Goal: Information Seeking & Learning: Learn about a topic

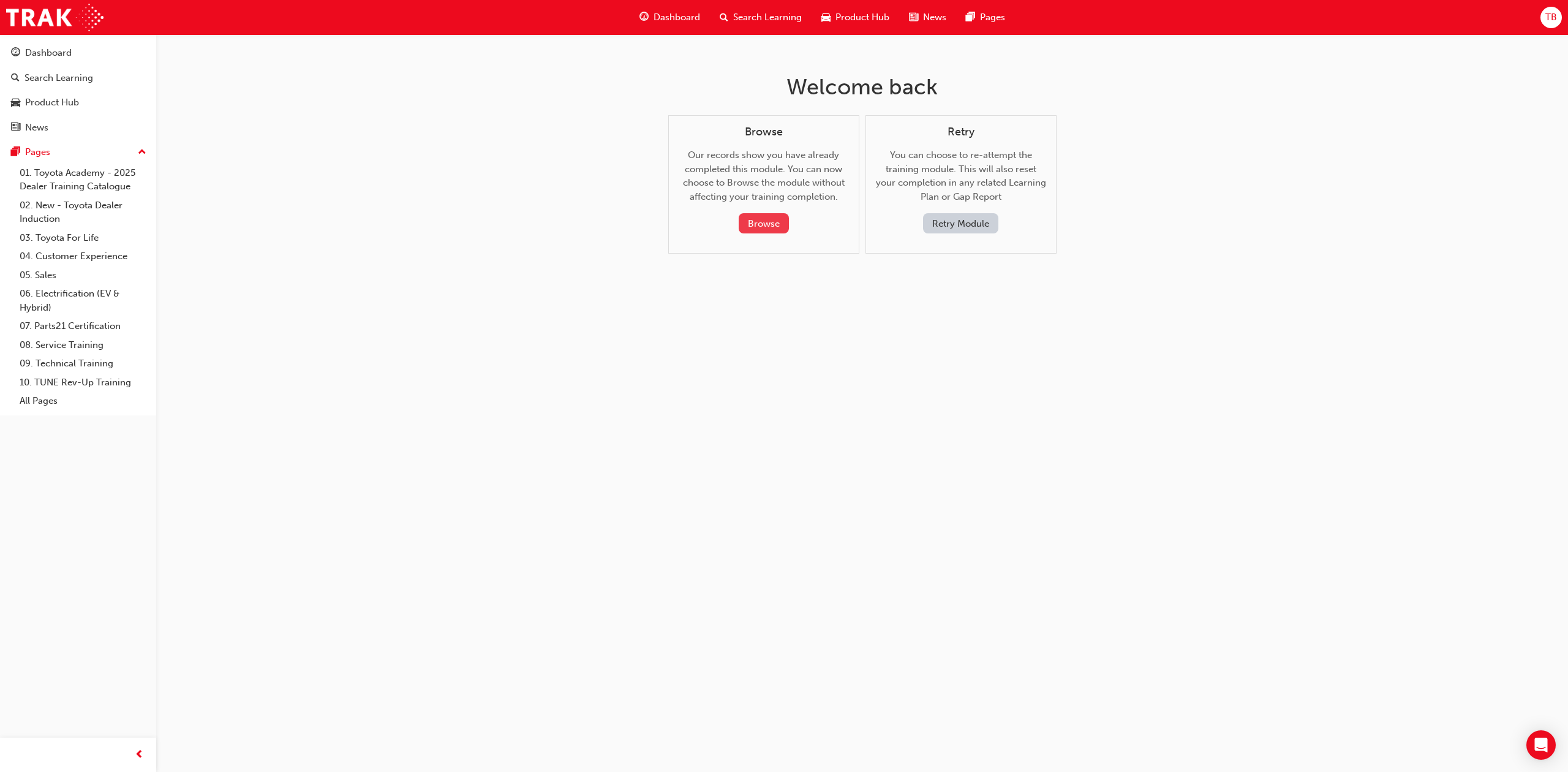
click at [759, 223] on button "Browse" at bounding box center [764, 224] width 50 height 20
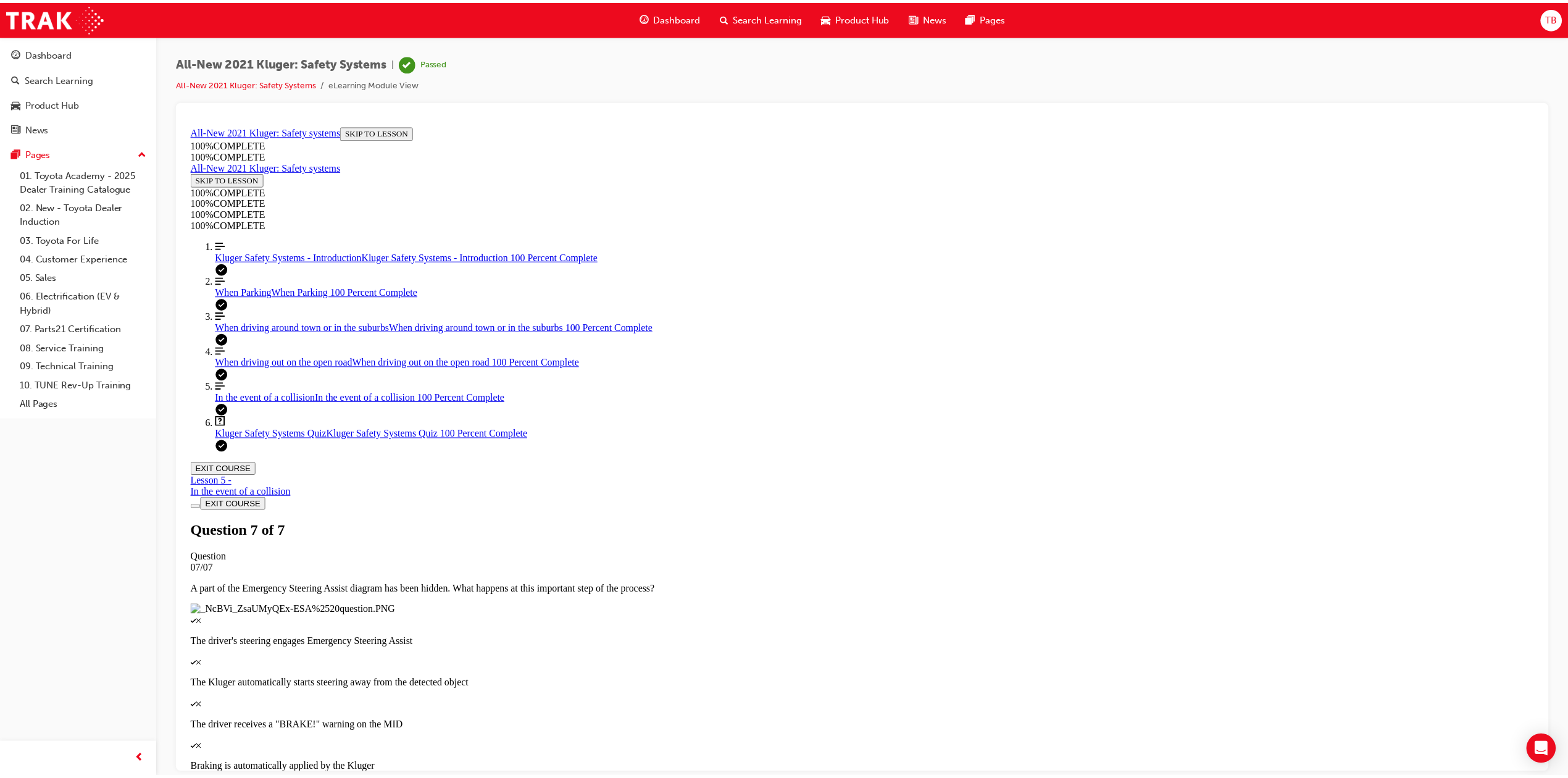
scroll to position [45, 0]
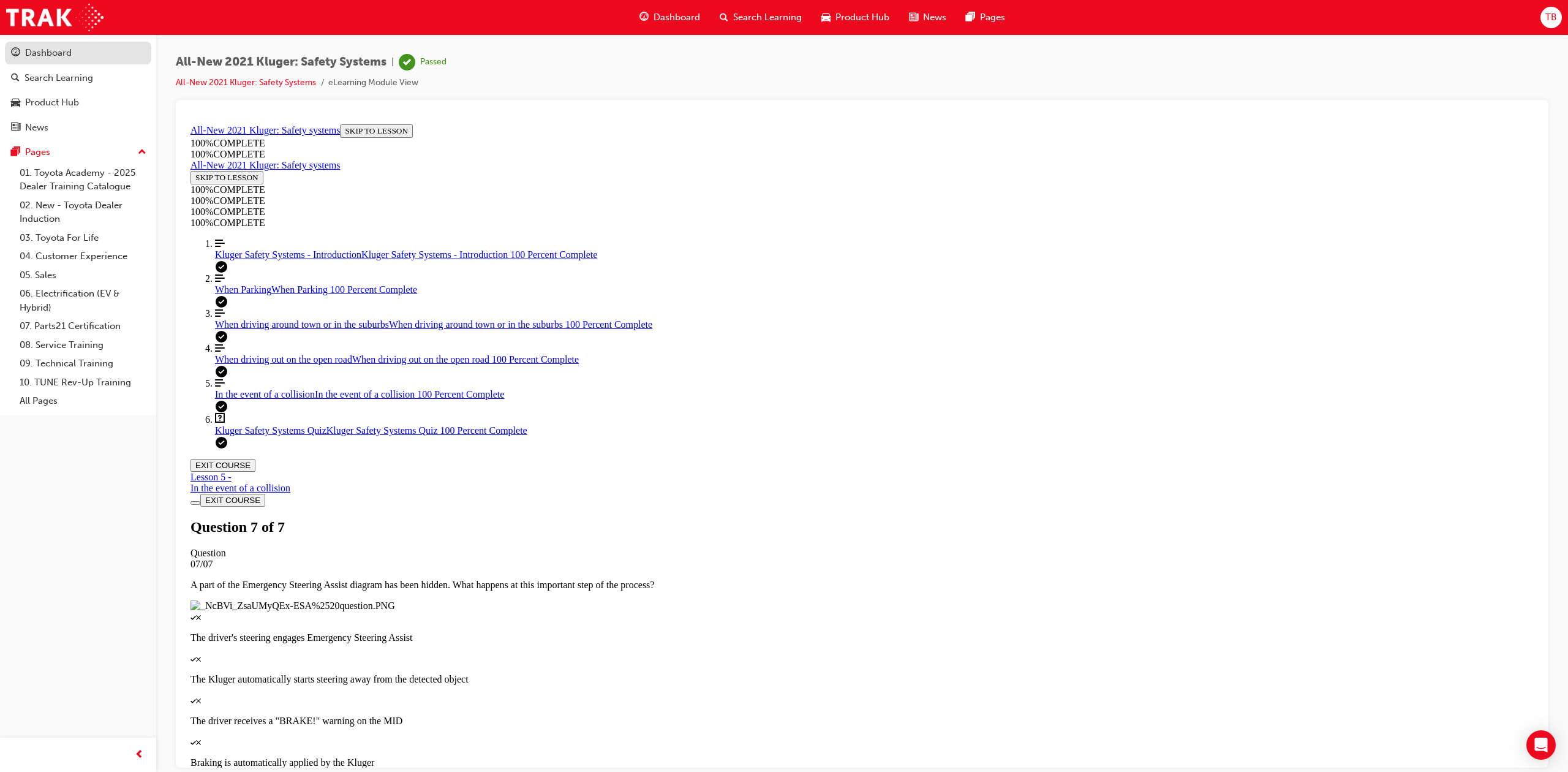
click at [96, 52] on div "Dashboard" at bounding box center [78, 53] width 134 height 16
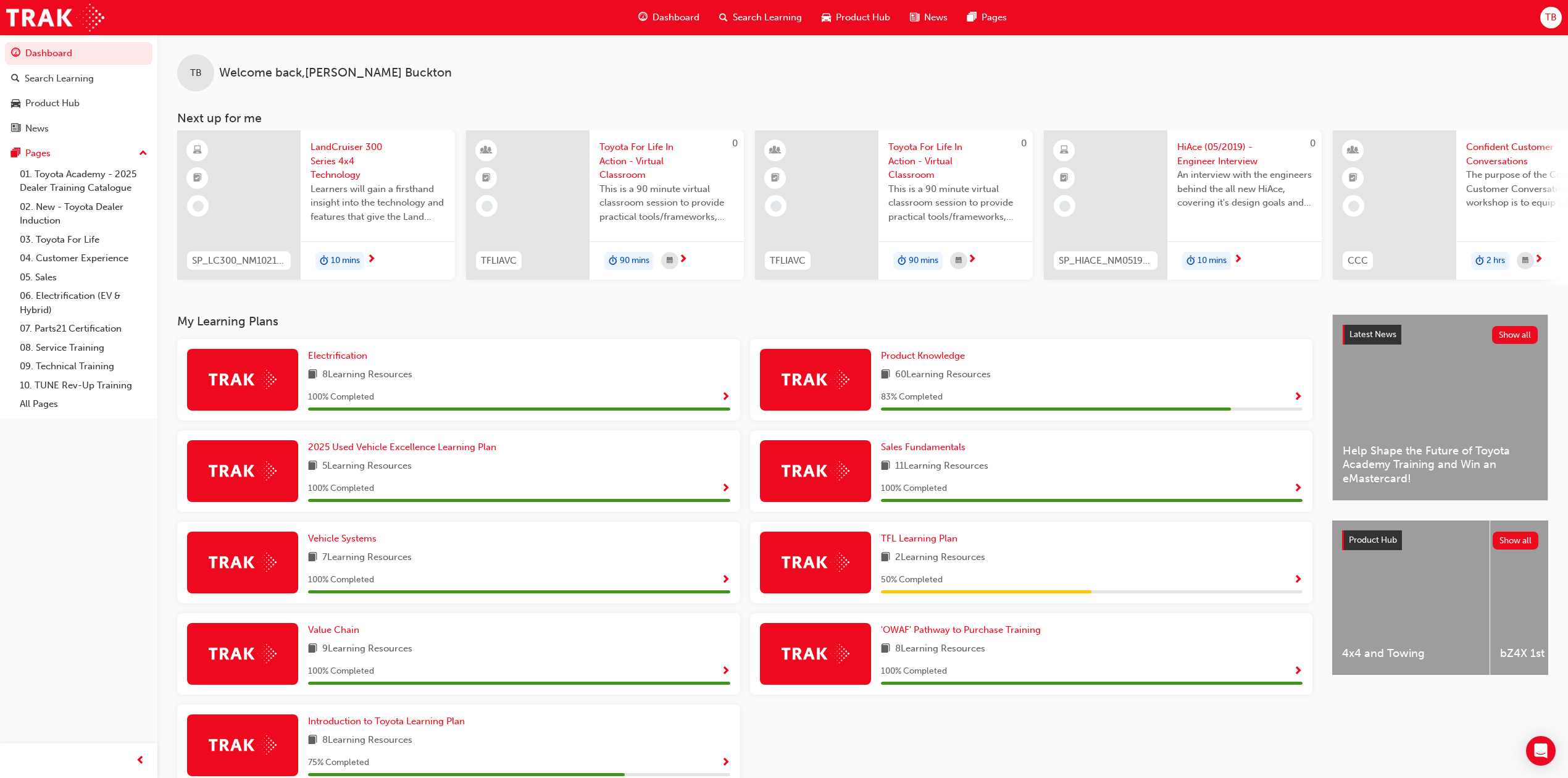
scroll to position [73, 0]
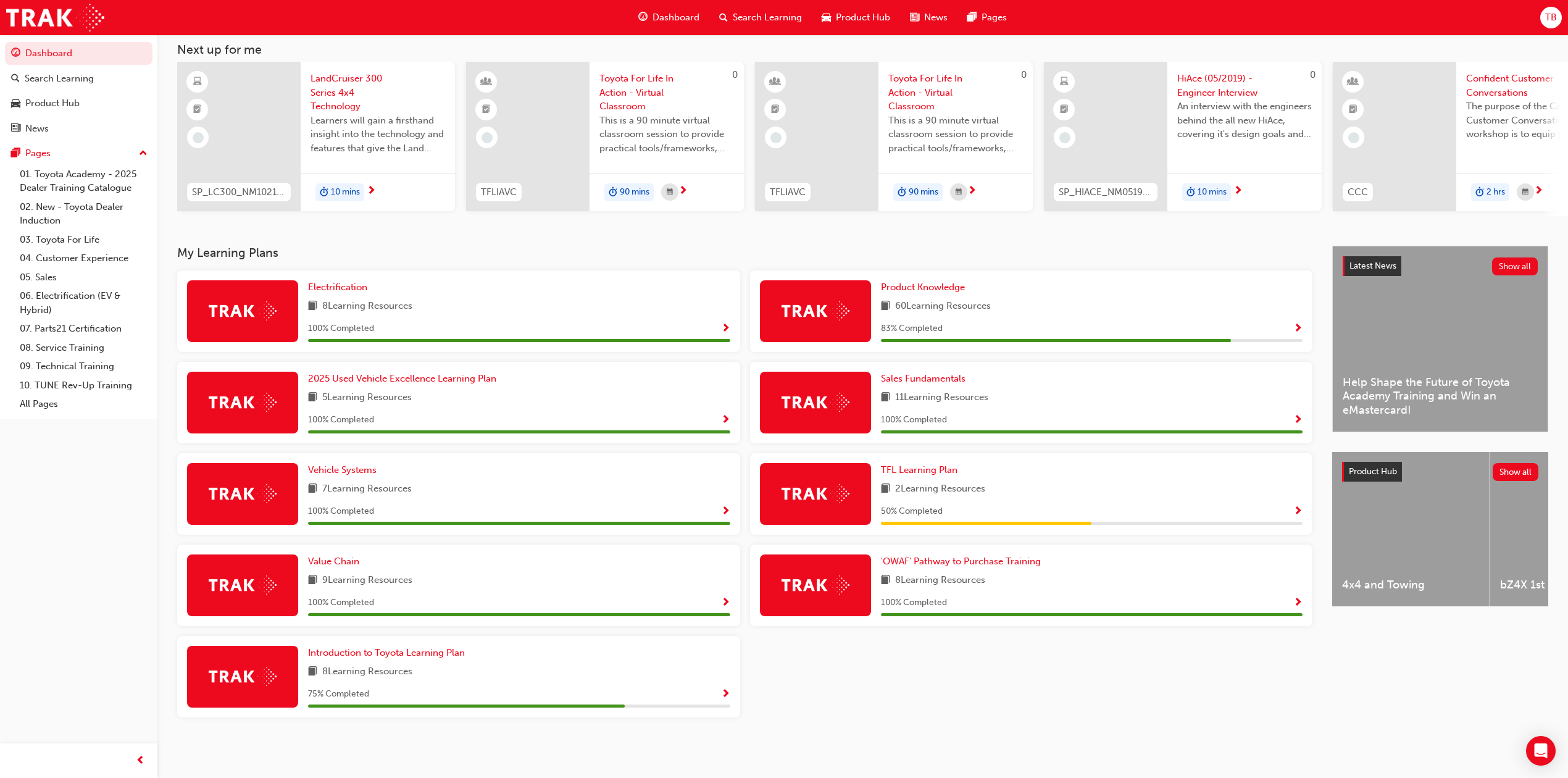
click at [724, 690] on span "Show Progress" at bounding box center [726, 695] width 9 height 11
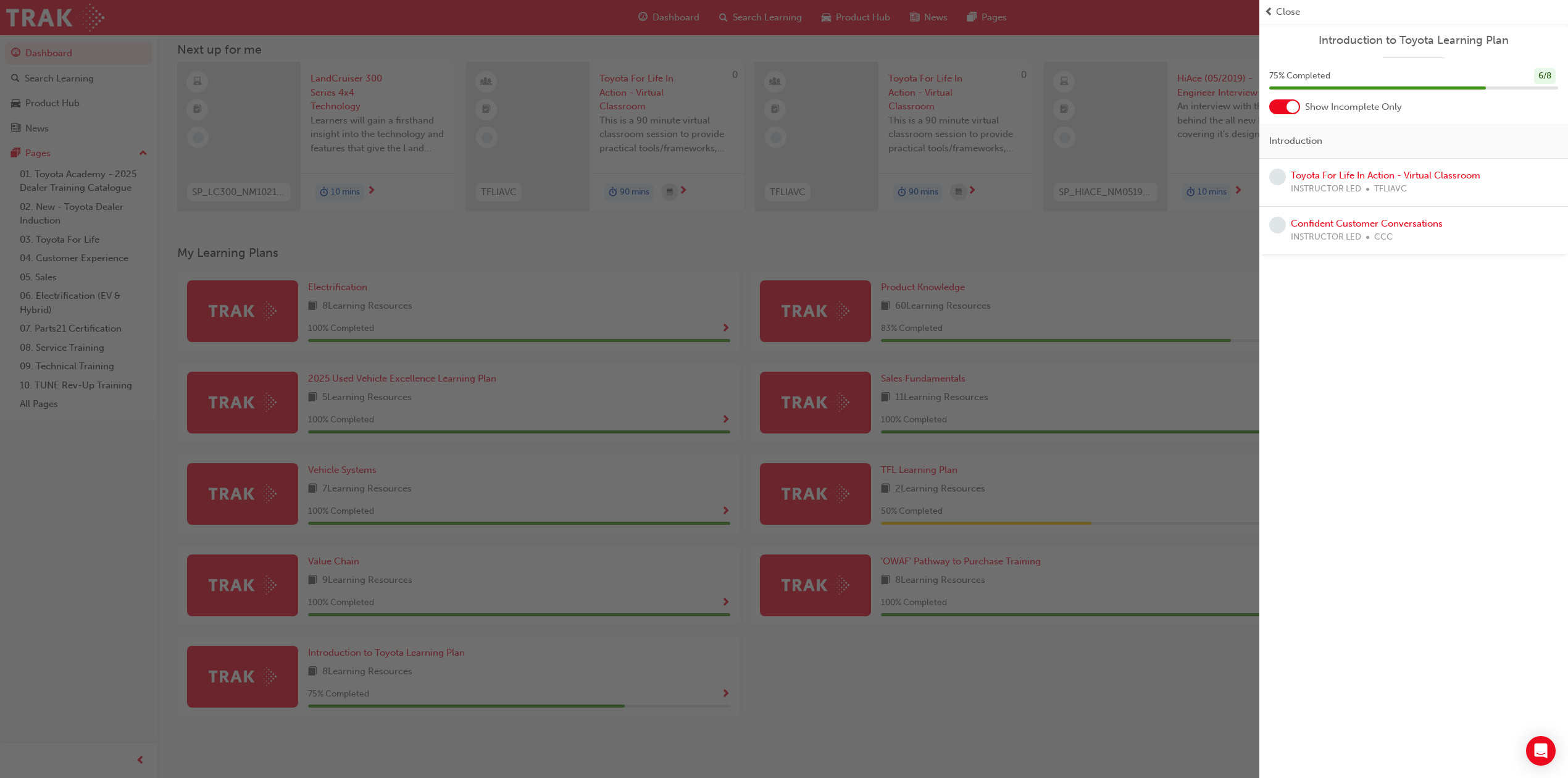
click at [1103, 258] on div "button" at bounding box center [629, 389] width 1260 height 778
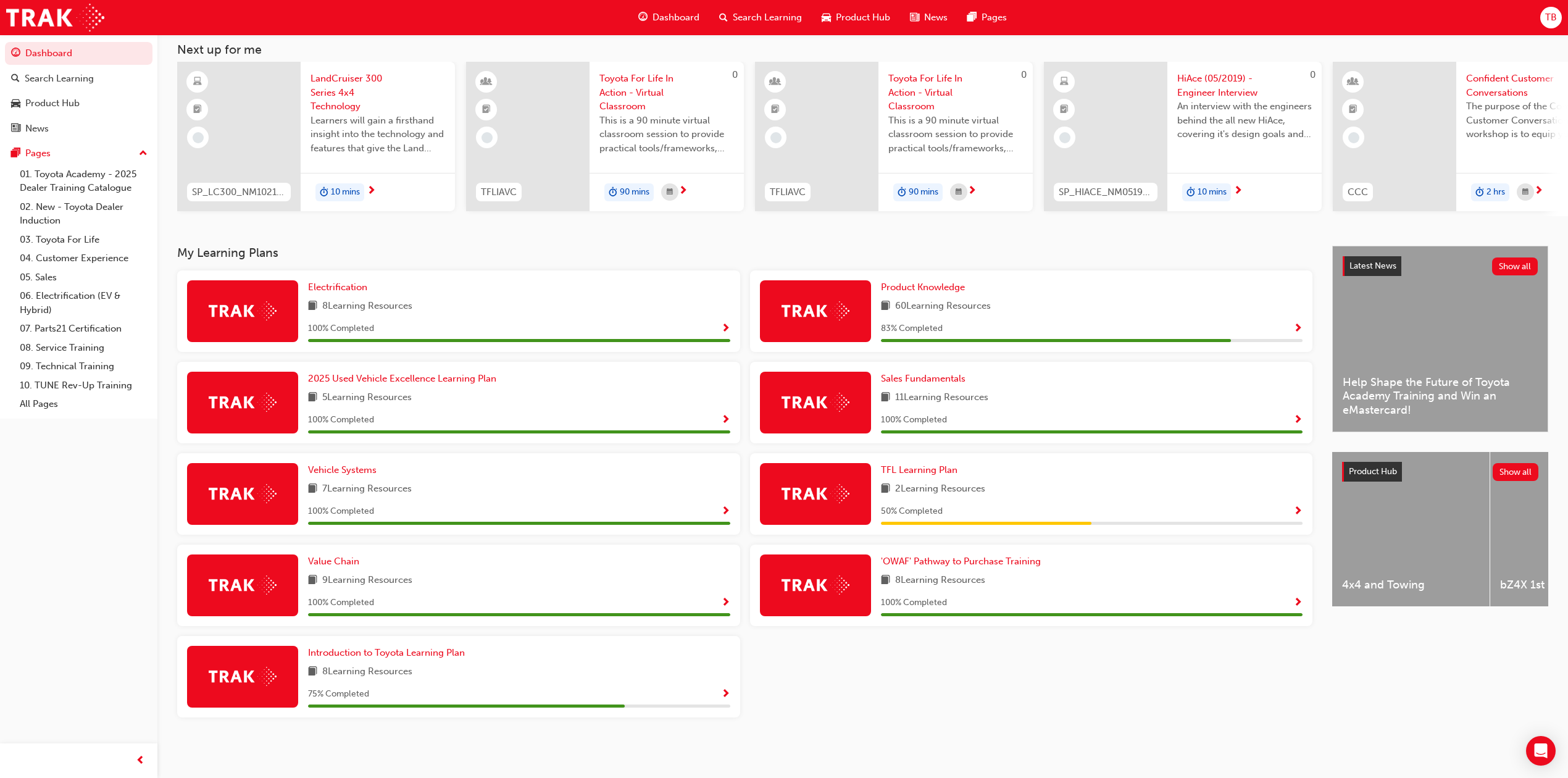
click at [1297, 324] on span "Show Progress" at bounding box center [1298, 329] width 9 height 11
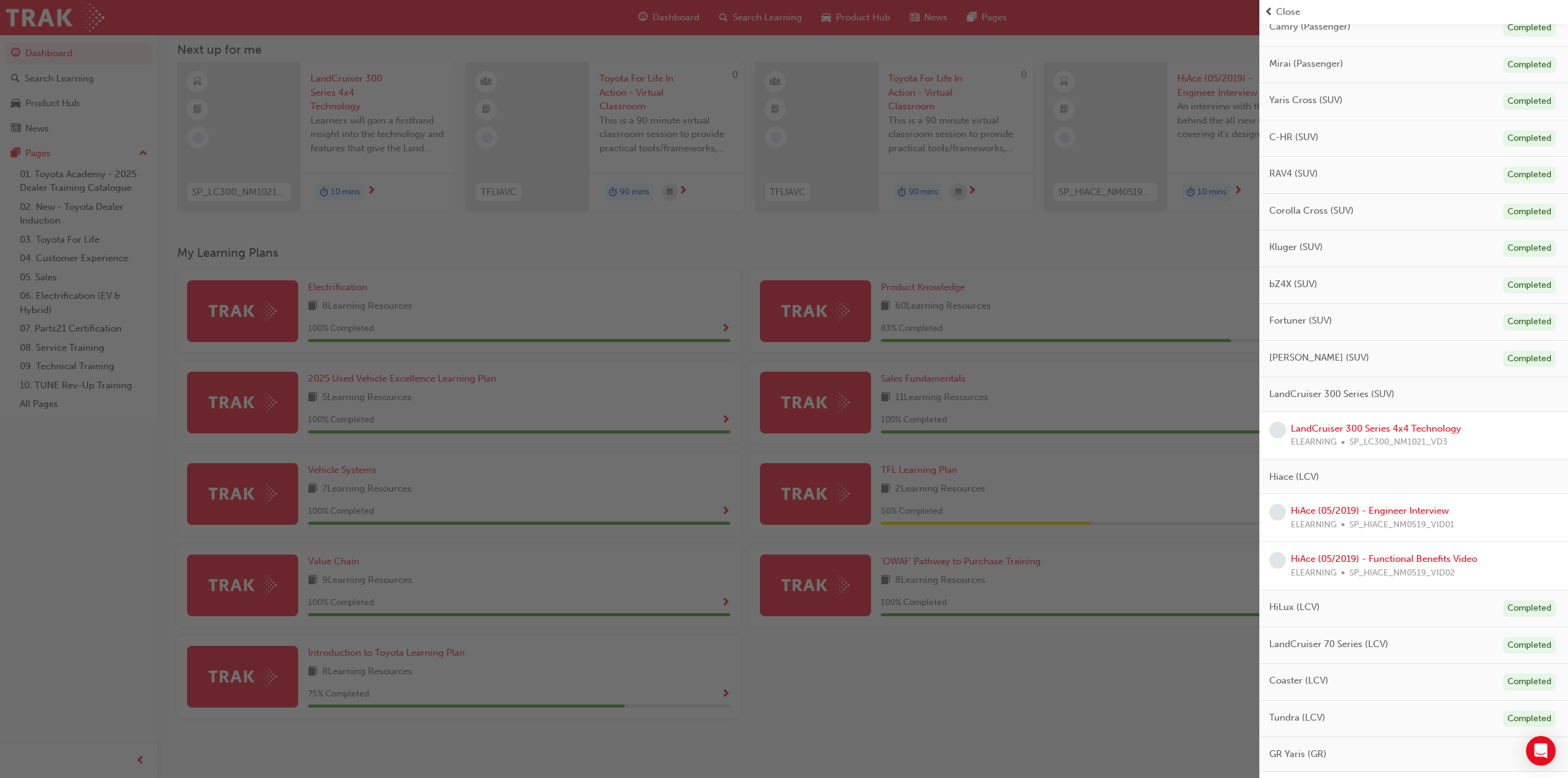
scroll to position [201, 0]
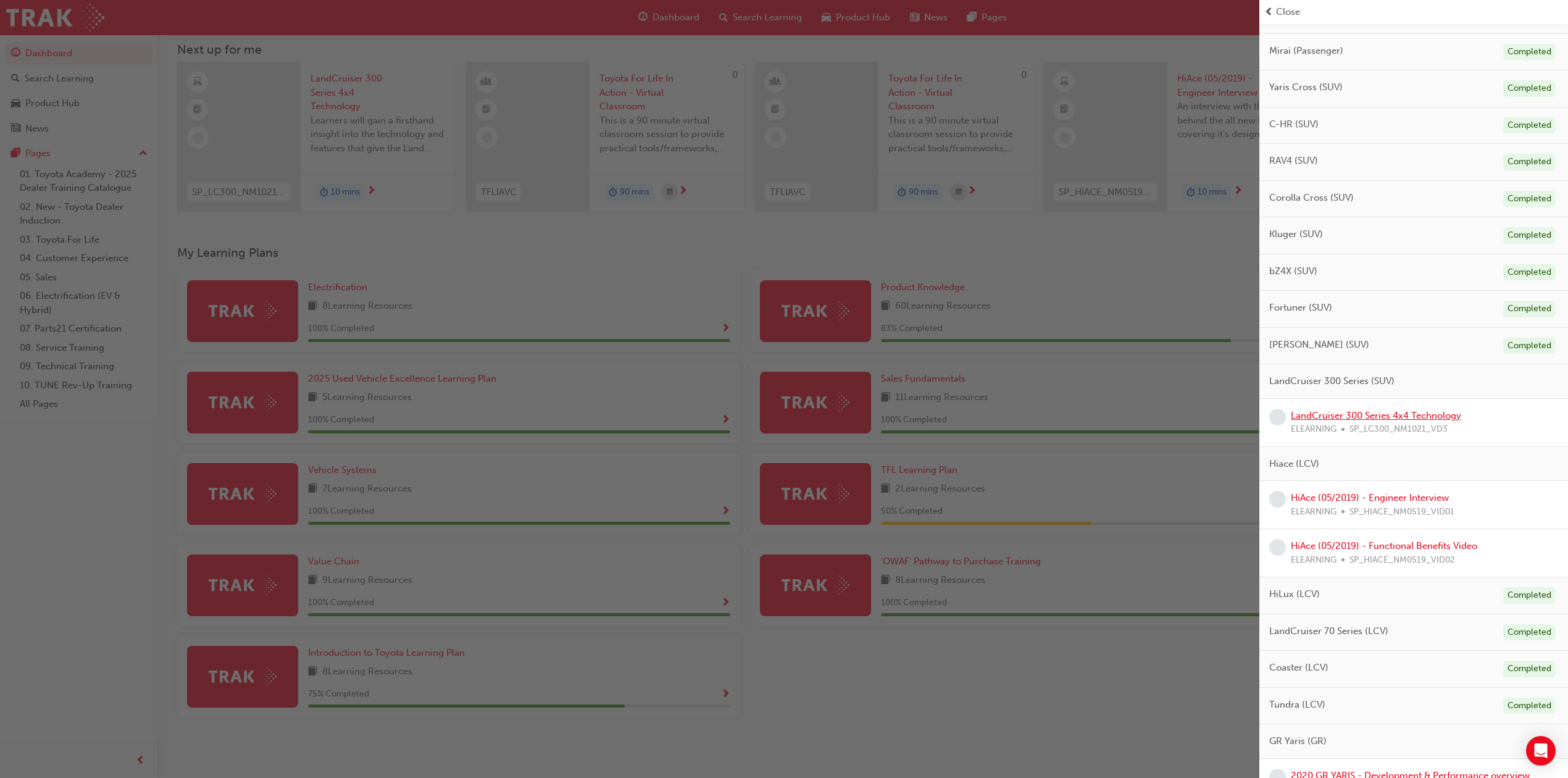
click at [1394, 421] on link "LandCruiser 300 Series 4x4 Technology" at bounding box center [1376, 415] width 170 height 11
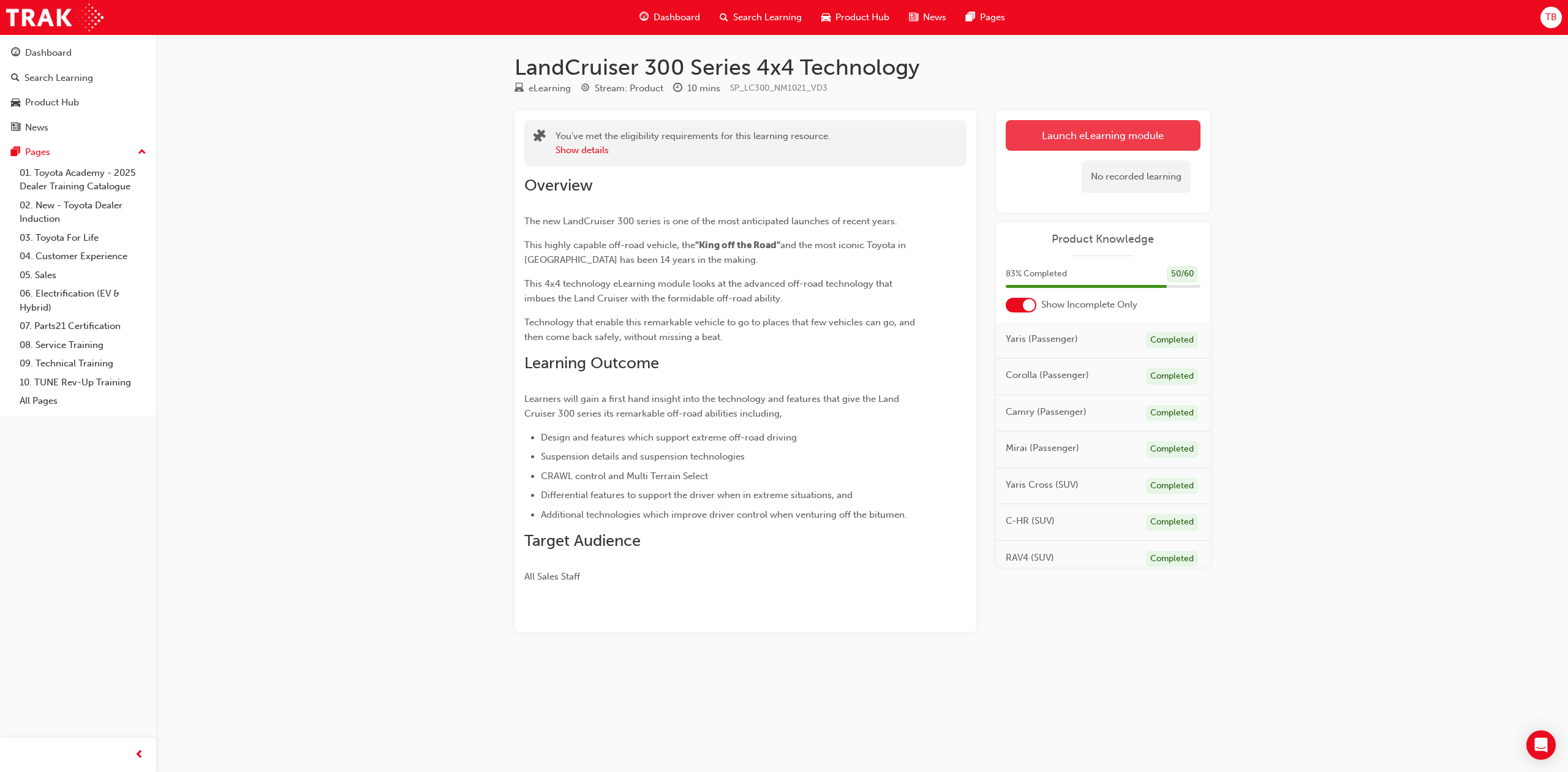
click at [1071, 138] on link "Launch eLearning module" at bounding box center [1102, 135] width 195 height 30
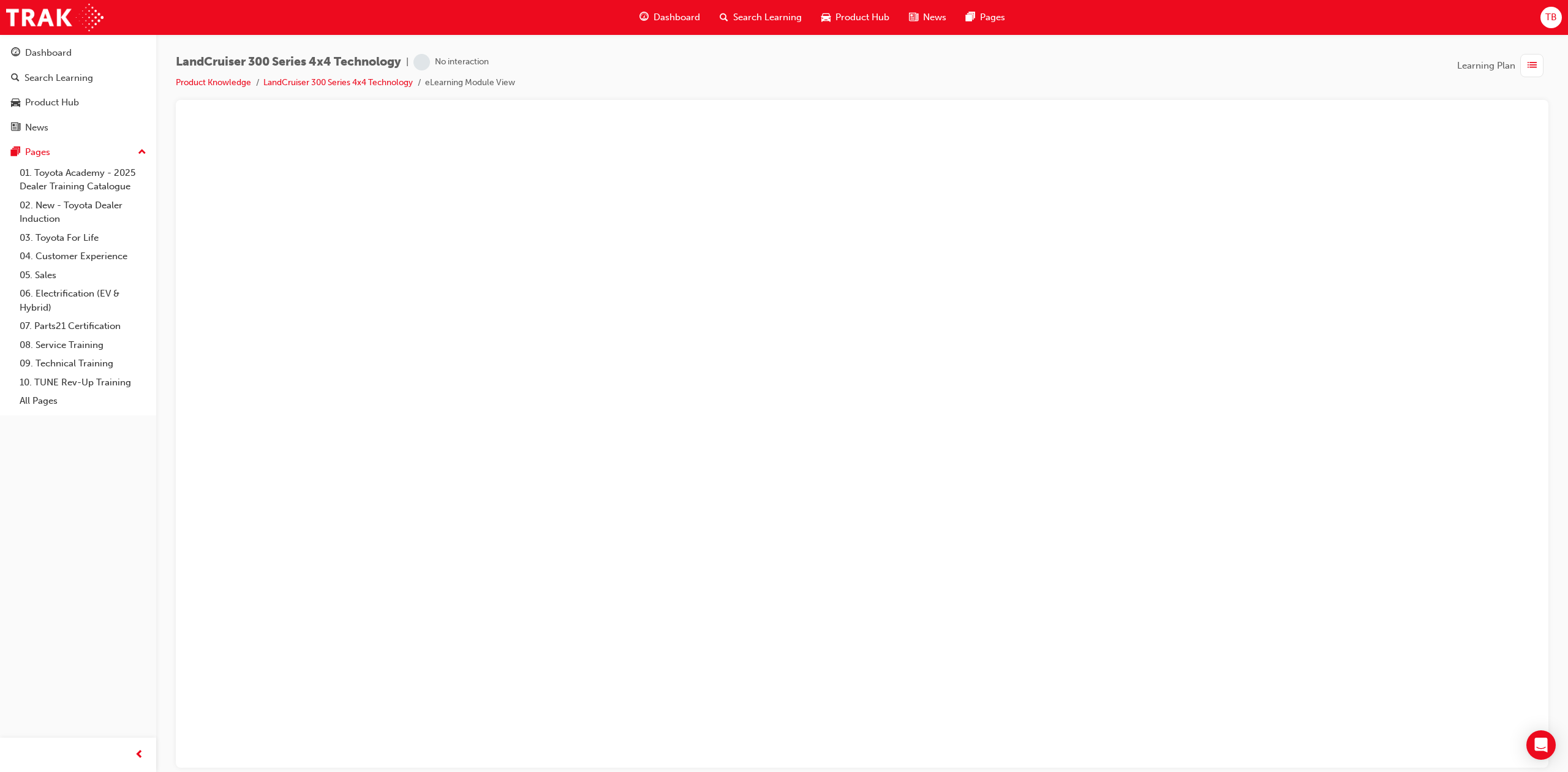
click at [1540, 16] on div "TB" at bounding box center [1551, 18] width 22 height 22
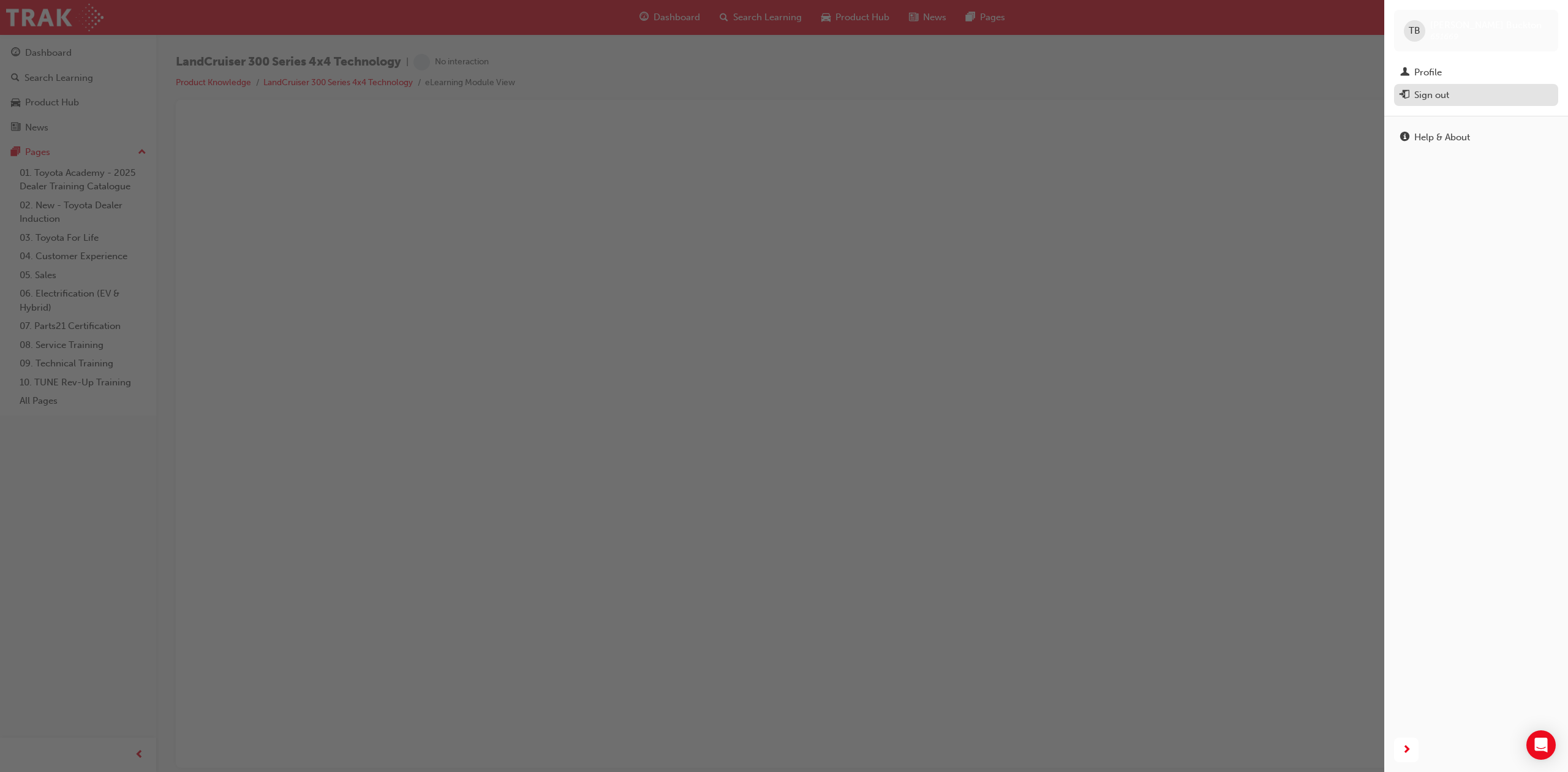
click at [1468, 93] on div "Sign out" at bounding box center [1475, 95] width 152 height 16
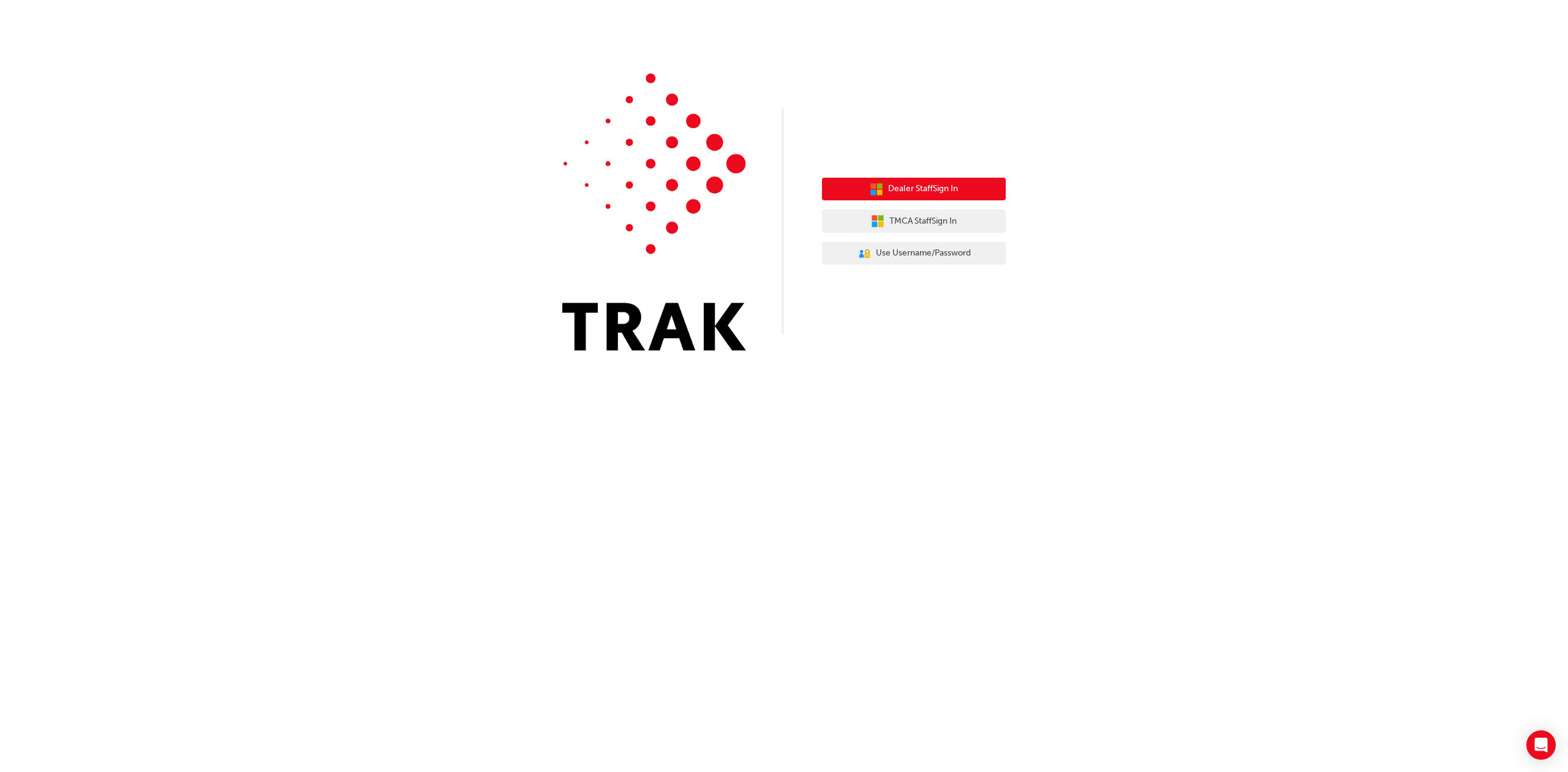
click at [919, 192] on span "Dealer Staff Sign In" at bounding box center [923, 189] width 70 height 14
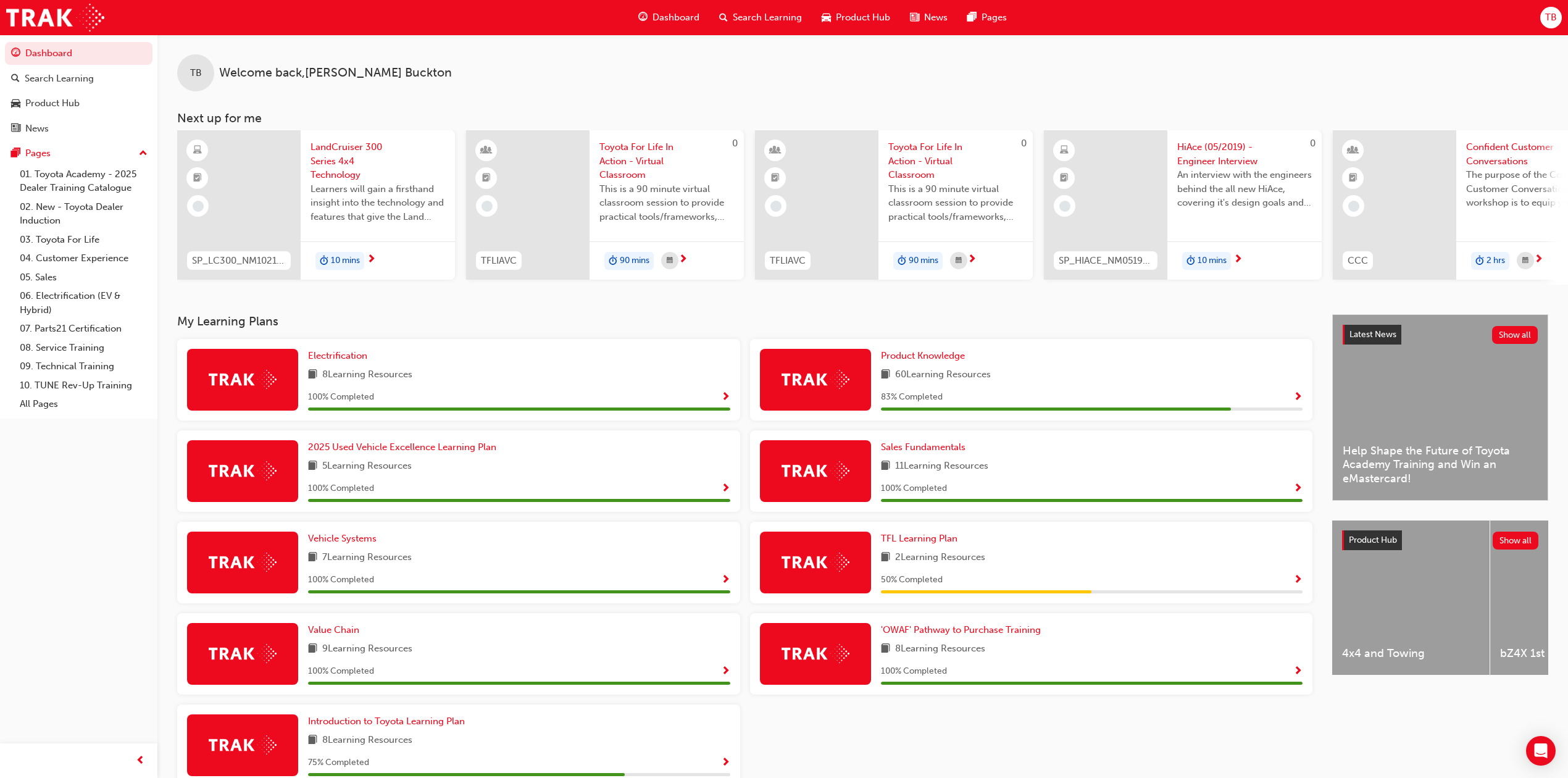
click at [1300, 396] on span "Show Progress" at bounding box center [1298, 397] width 9 height 11
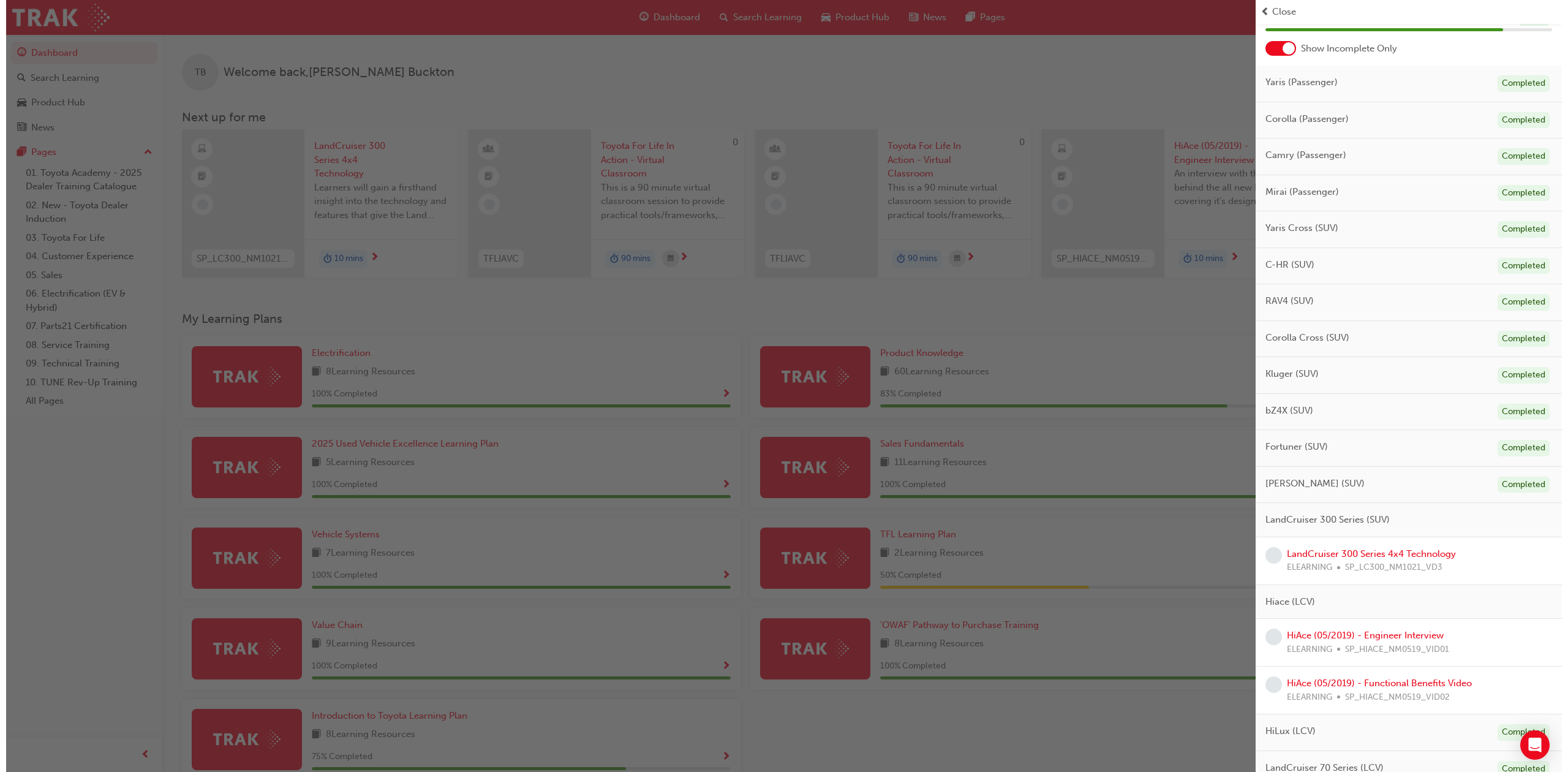
scroll to position [163, 0]
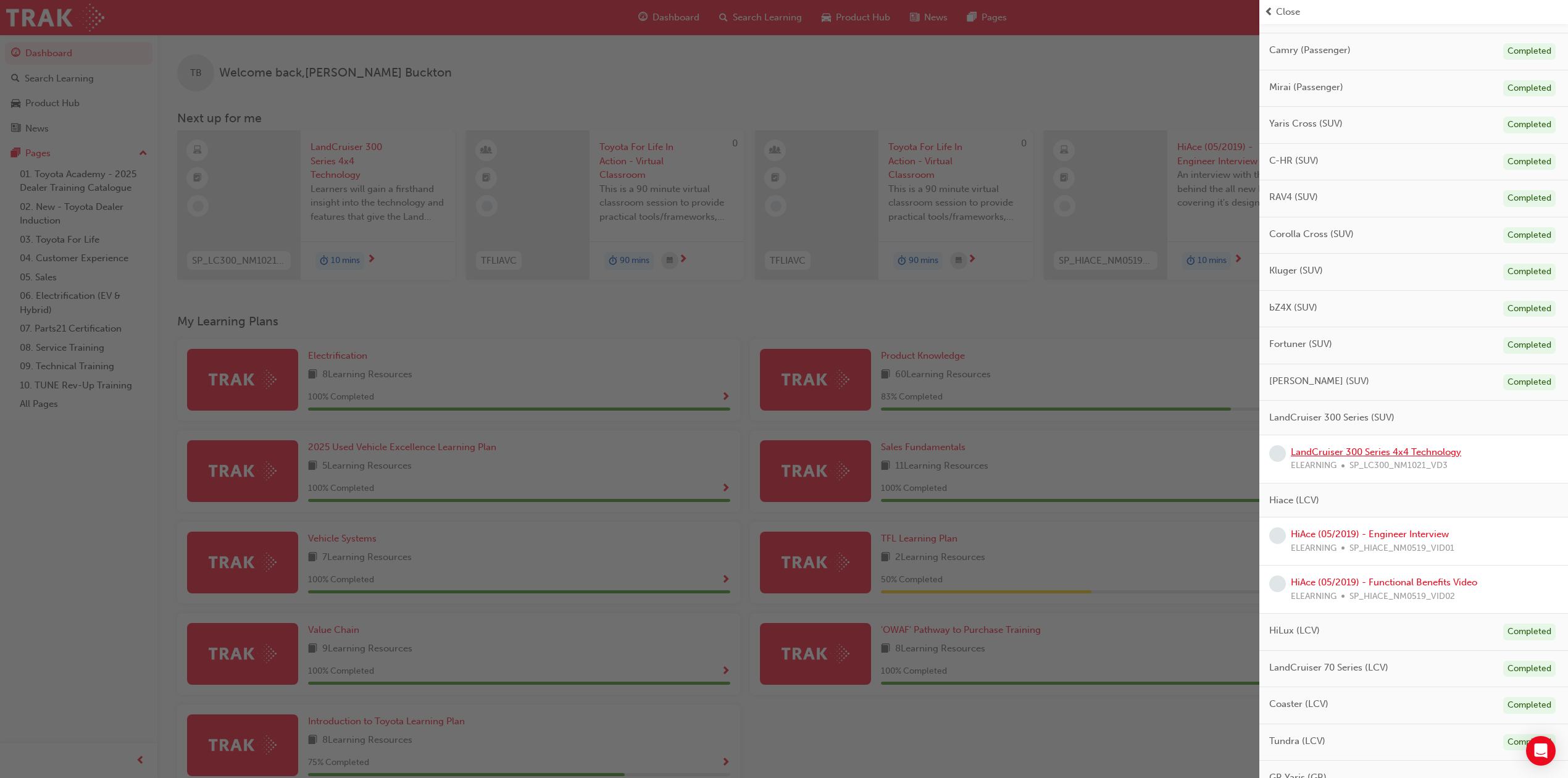
click at [1373, 452] on link "LandCruiser 300 Series 4x4 Technology" at bounding box center [1376, 452] width 170 height 11
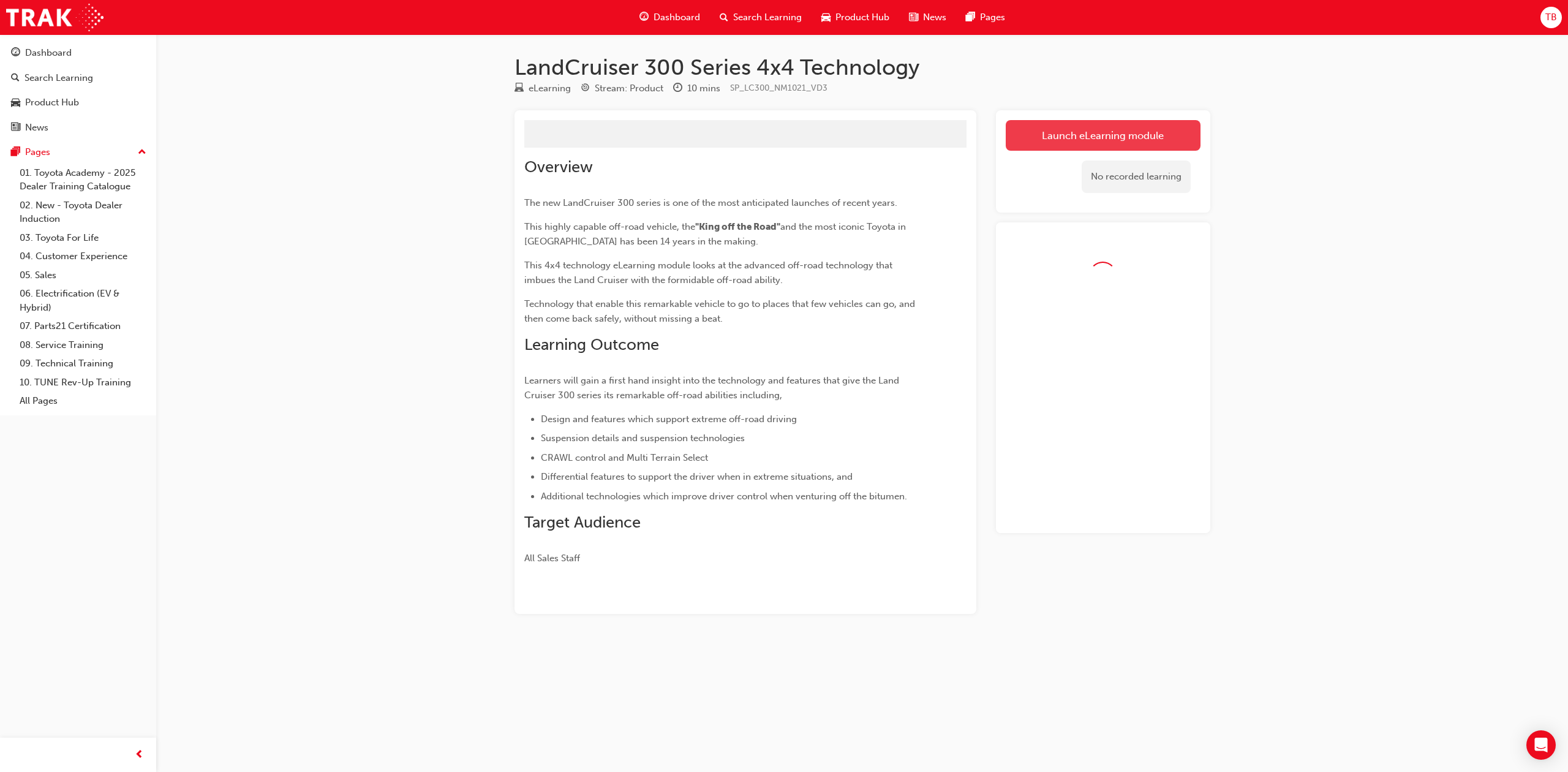
click at [1081, 126] on link "Launch eLearning module" at bounding box center [1102, 135] width 195 height 30
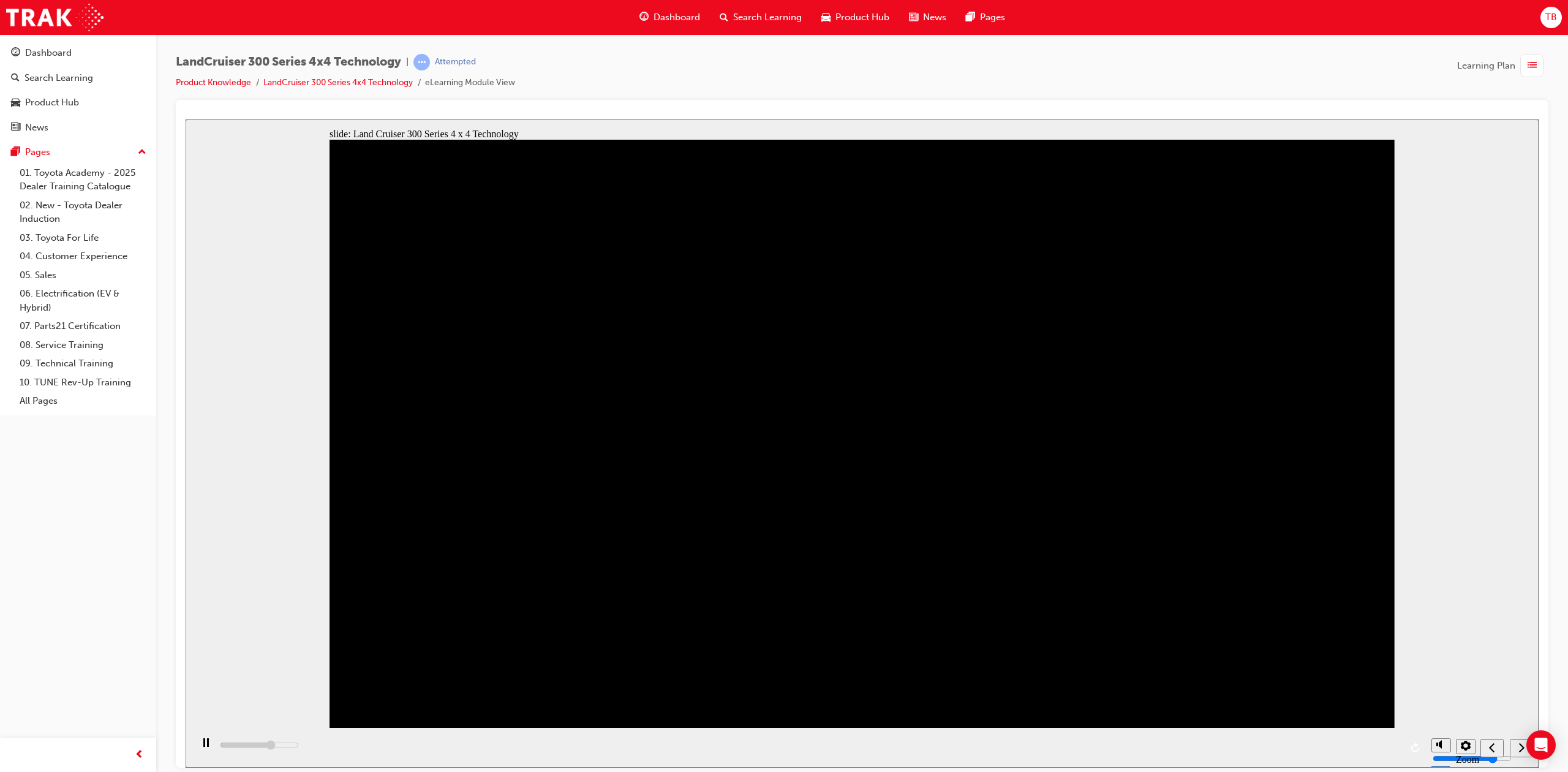
click at [1384, 747] on div "playback controls" at bounding box center [808, 747] width 1233 height 40
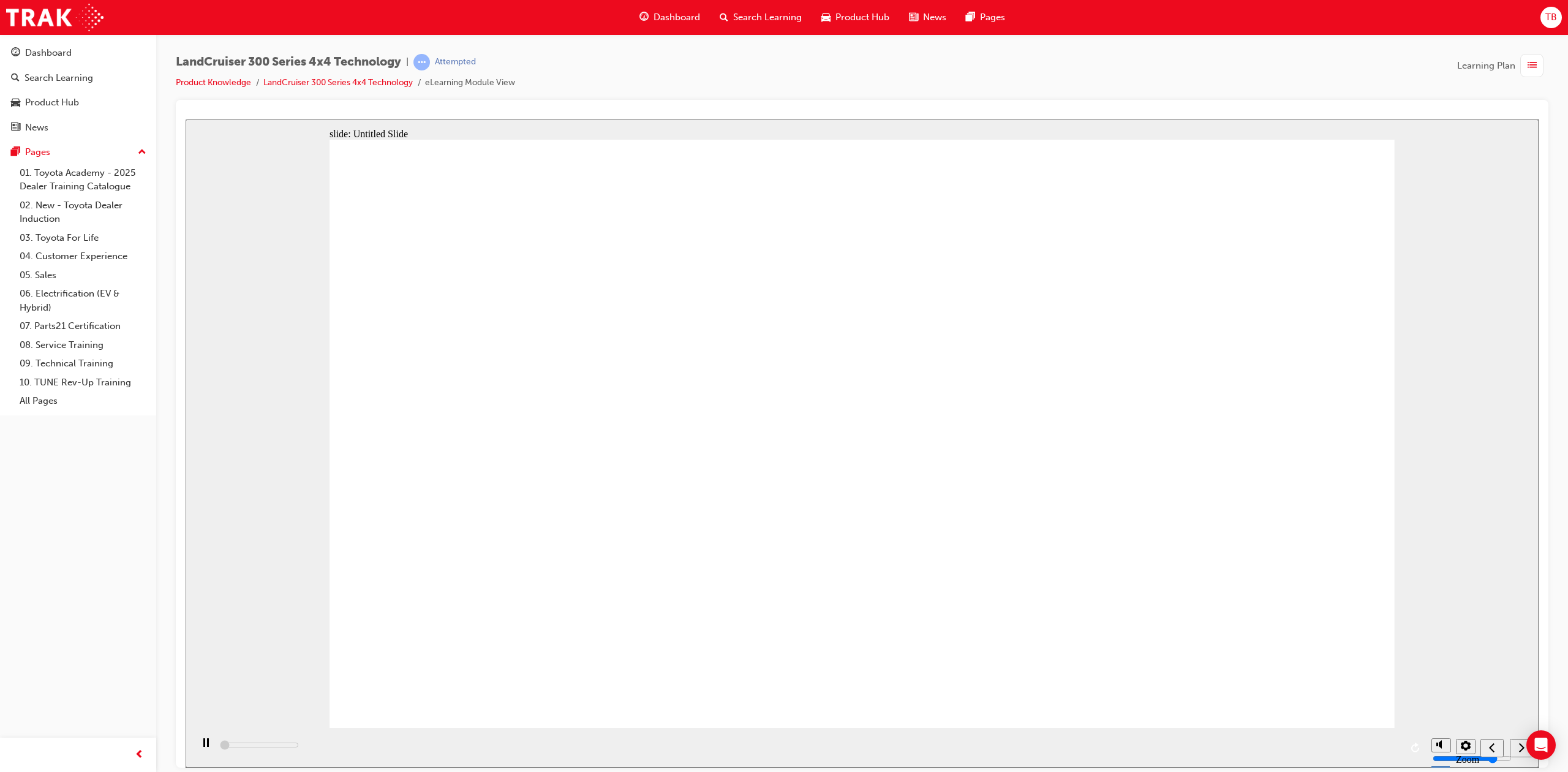
click at [1520, 753] on icon "next" at bounding box center [1521, 747] width 6 height 11
click at [1520, 753] on span "submit" at bounding box center [1518, 749] width 10 height 9
type input "1700"
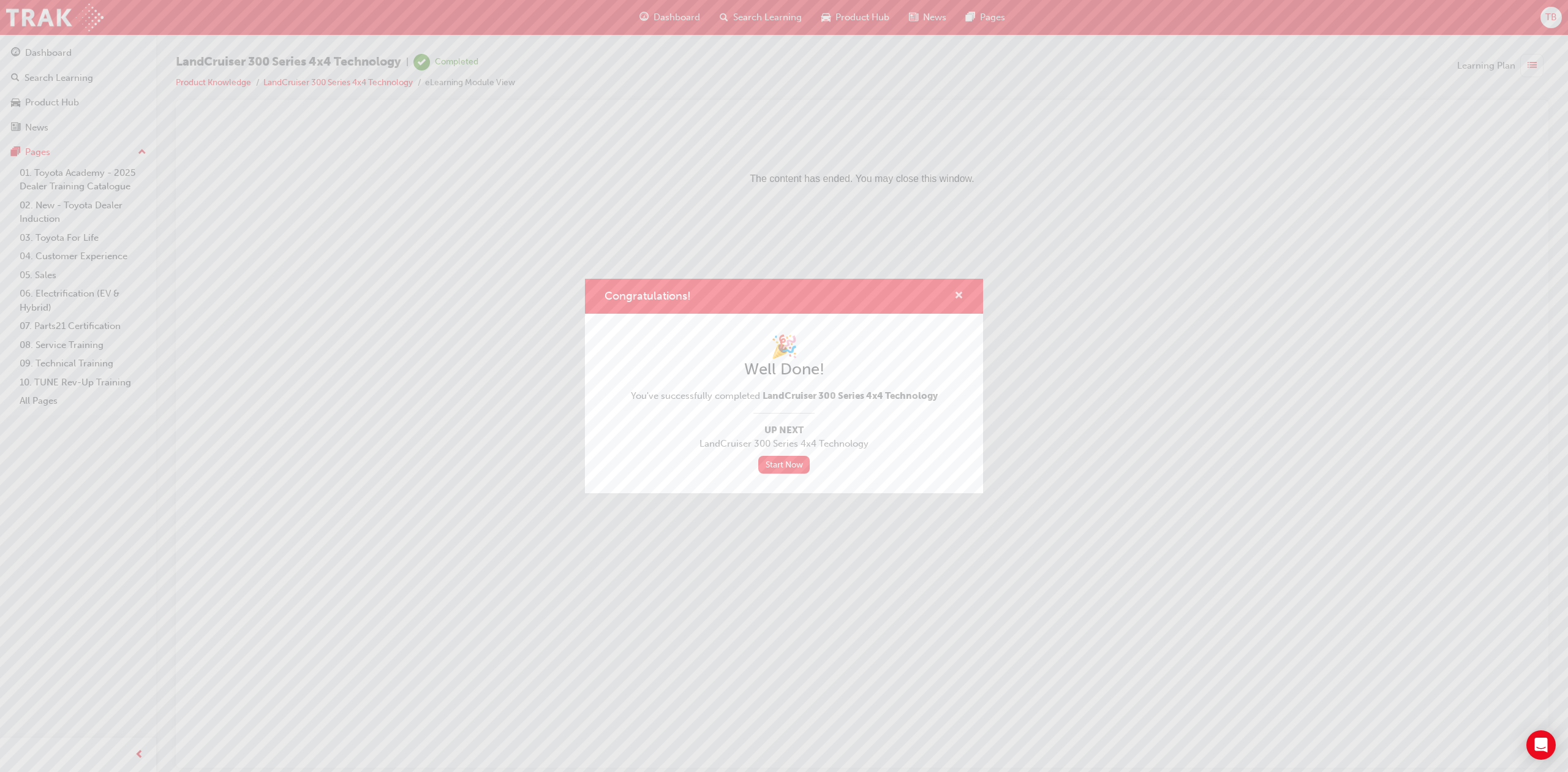
click at [957, 294] on span "cross-icon" at bounding box center [958, 297] width 9 height 11
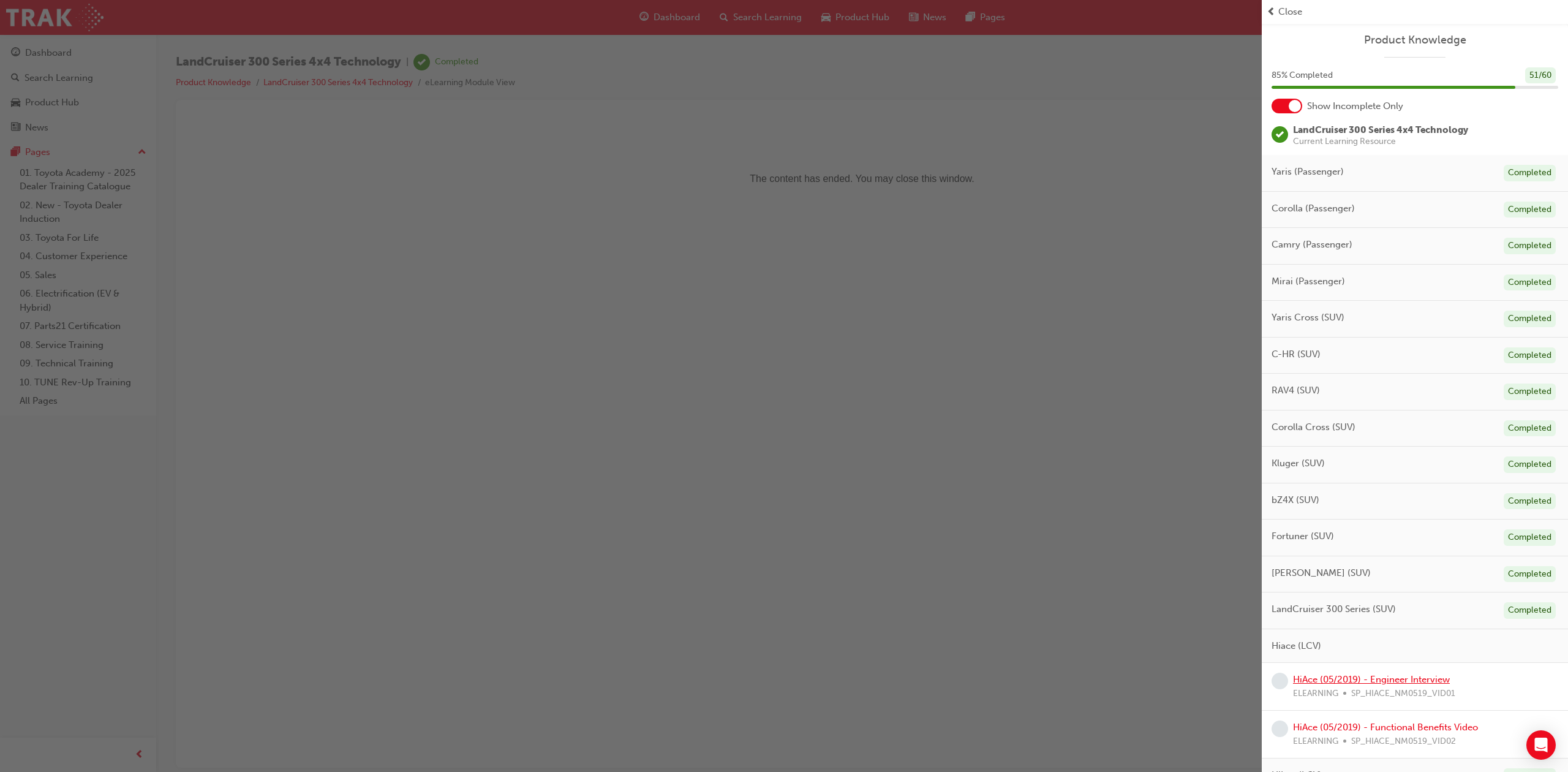
click at [1389, 682] on link "HiAce (05/2019) - Engineer Interview" at bounding box center [1370, 679] width 156 height 11
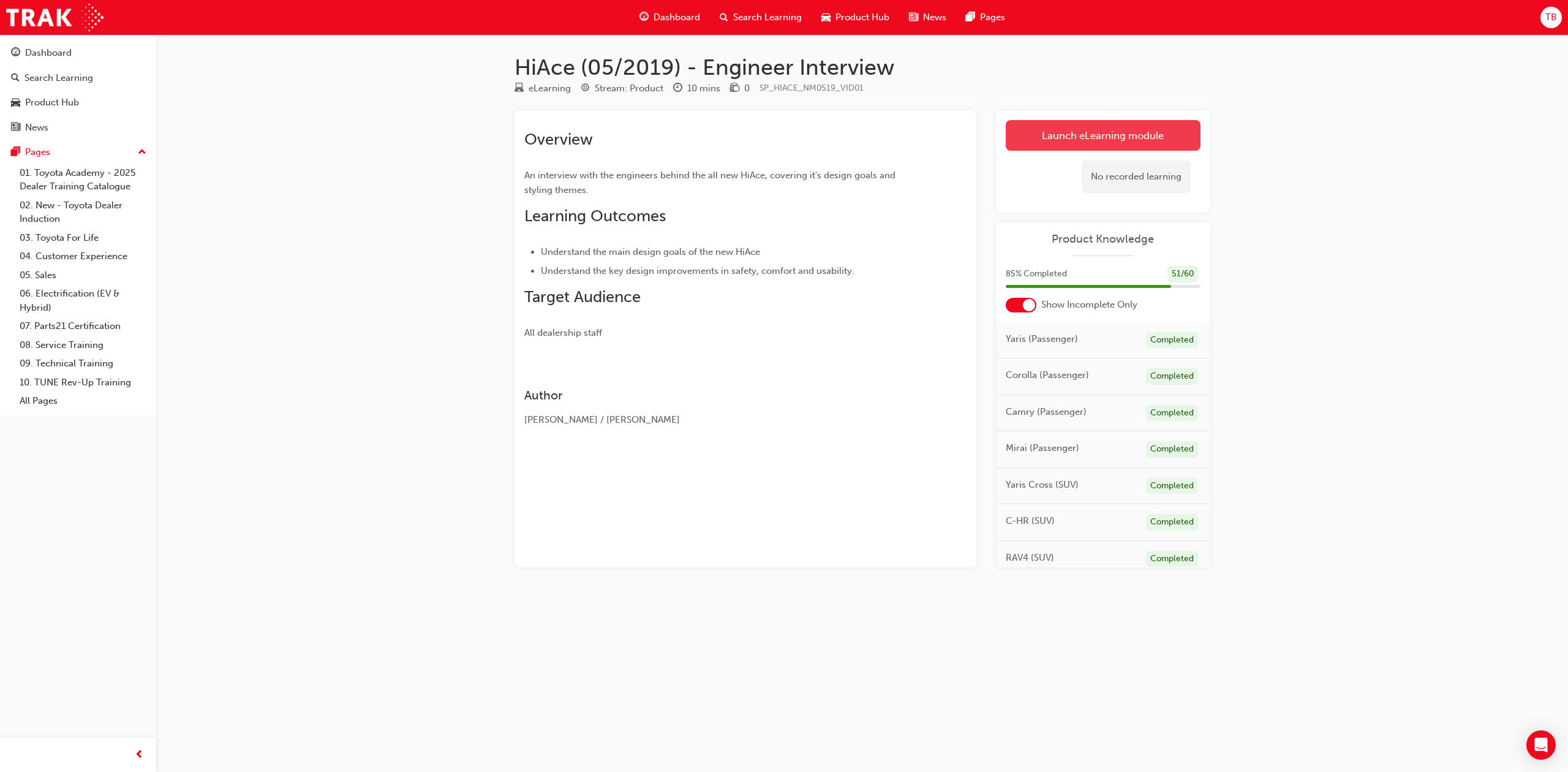
click at [1078, 133] on link "Launch eLearning module" at bounding box center [1102, 135] width 195 height 30
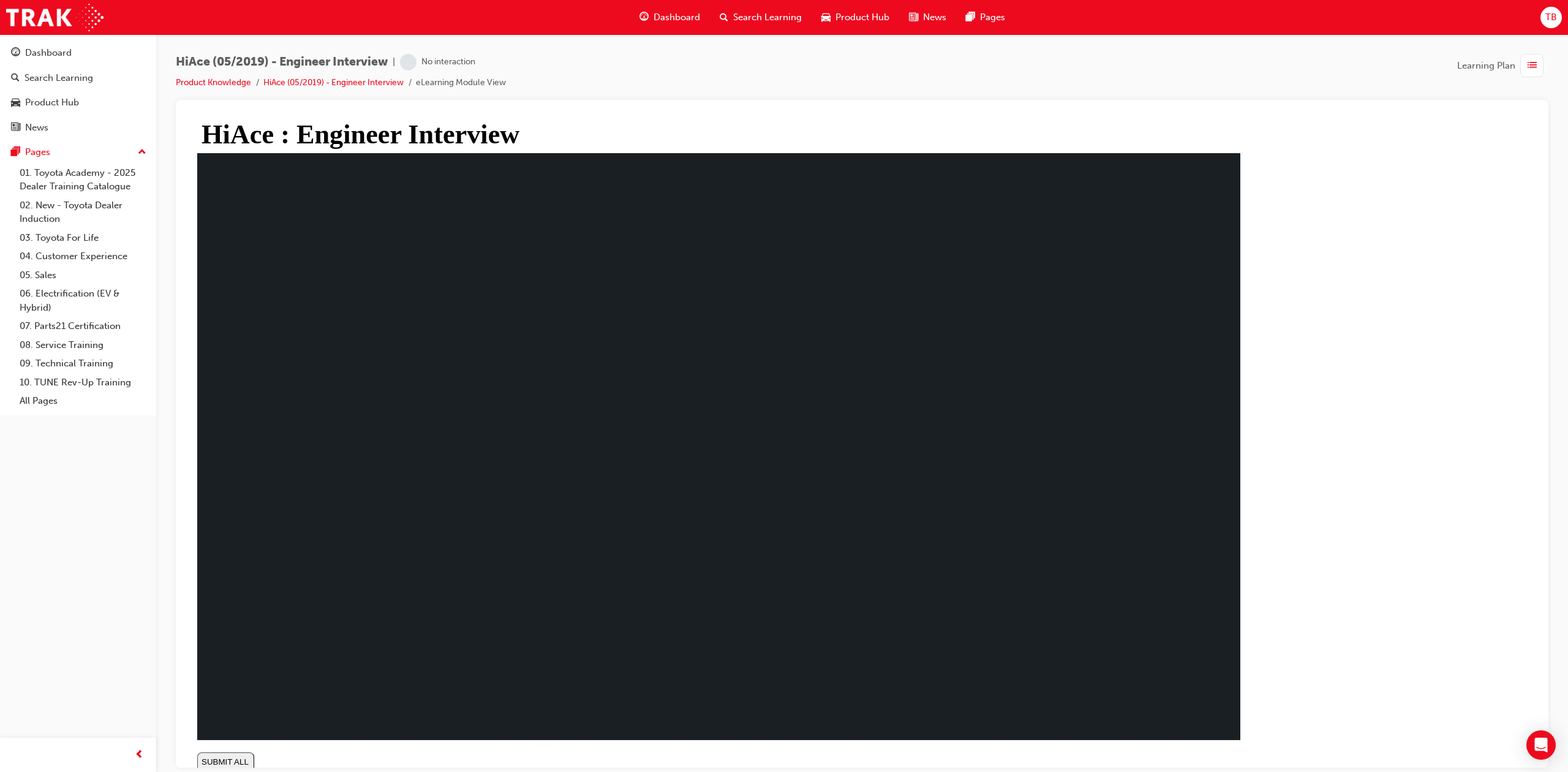
type input "0.001"
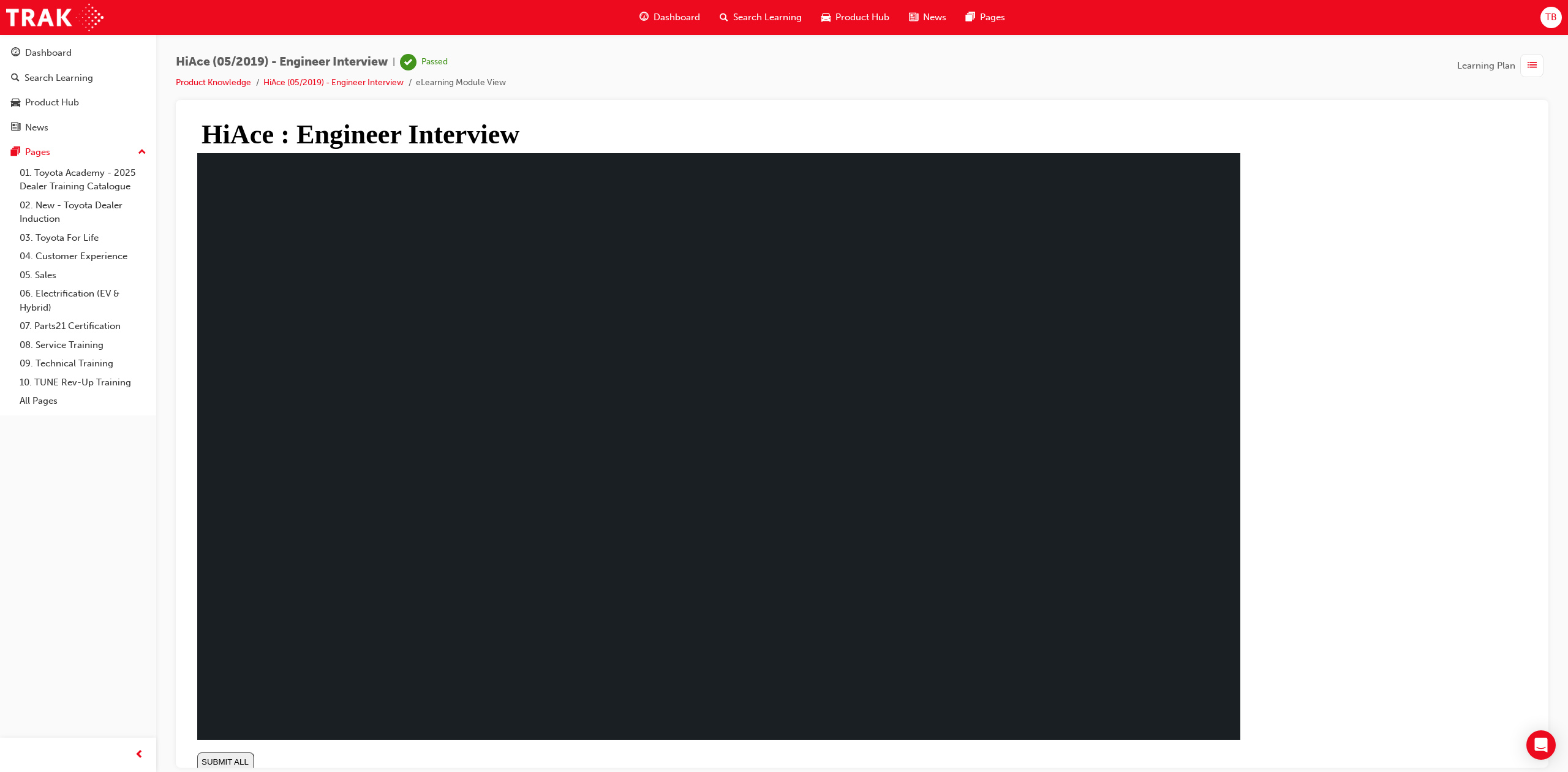
click at [1531, 71] on span "list-icon" at bounding box center [1532, 66] width 9 height 16
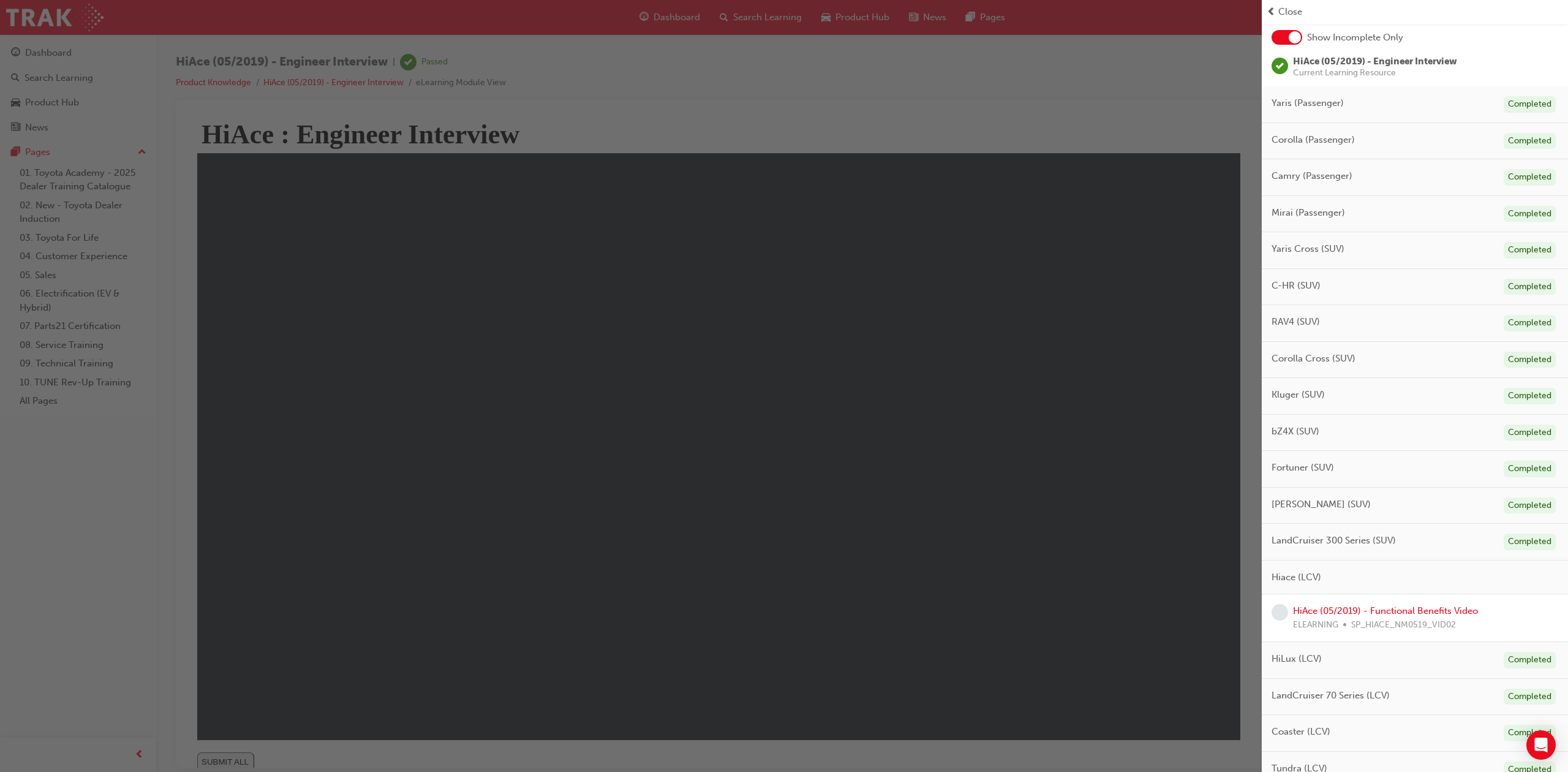
scroll to position [163, 0]
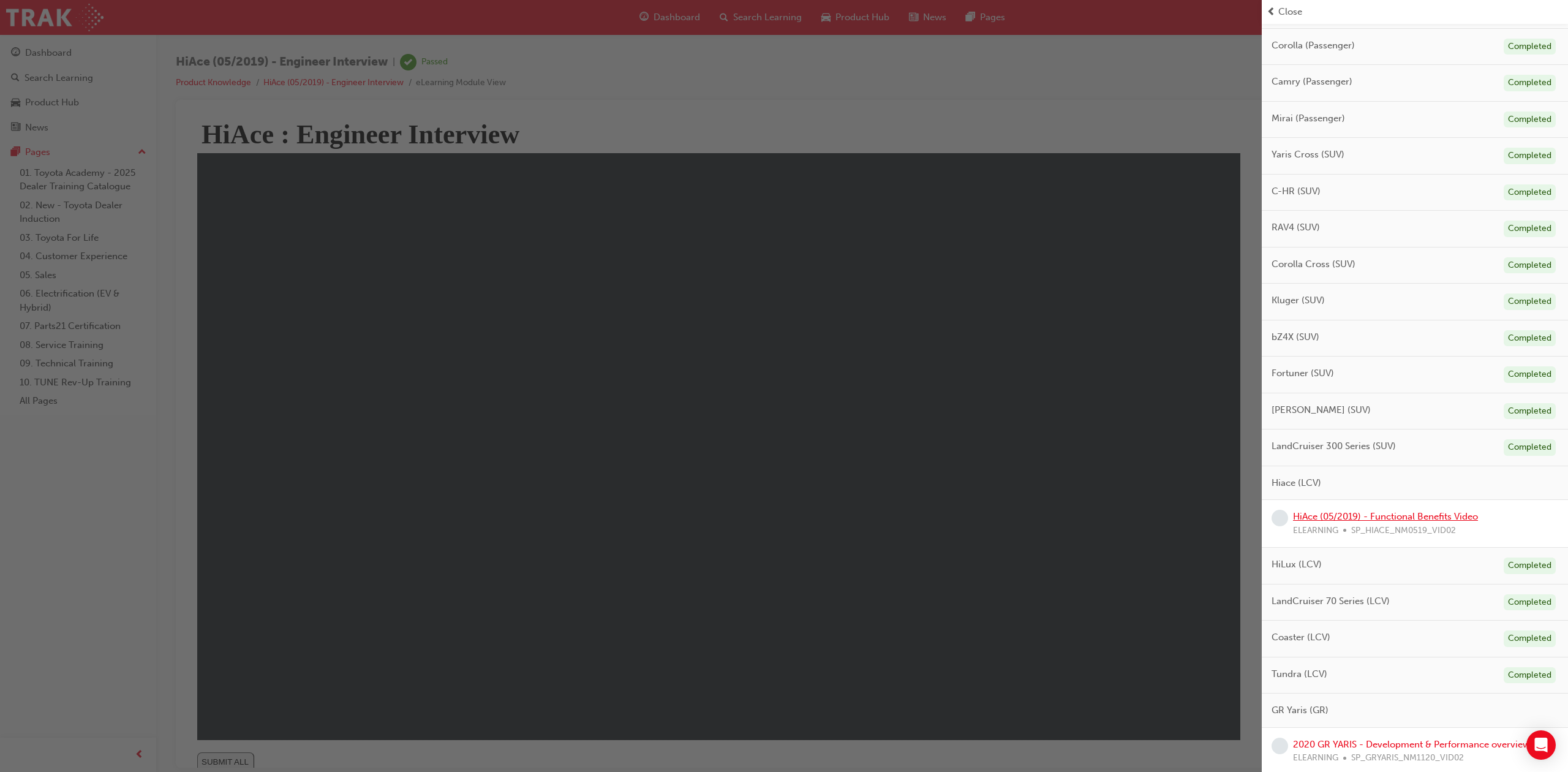
click at [1364, 516] on link "HiAce (05/2019) - Functional Benefits Video" at bounding box center [1385, 516] width 185 height 11
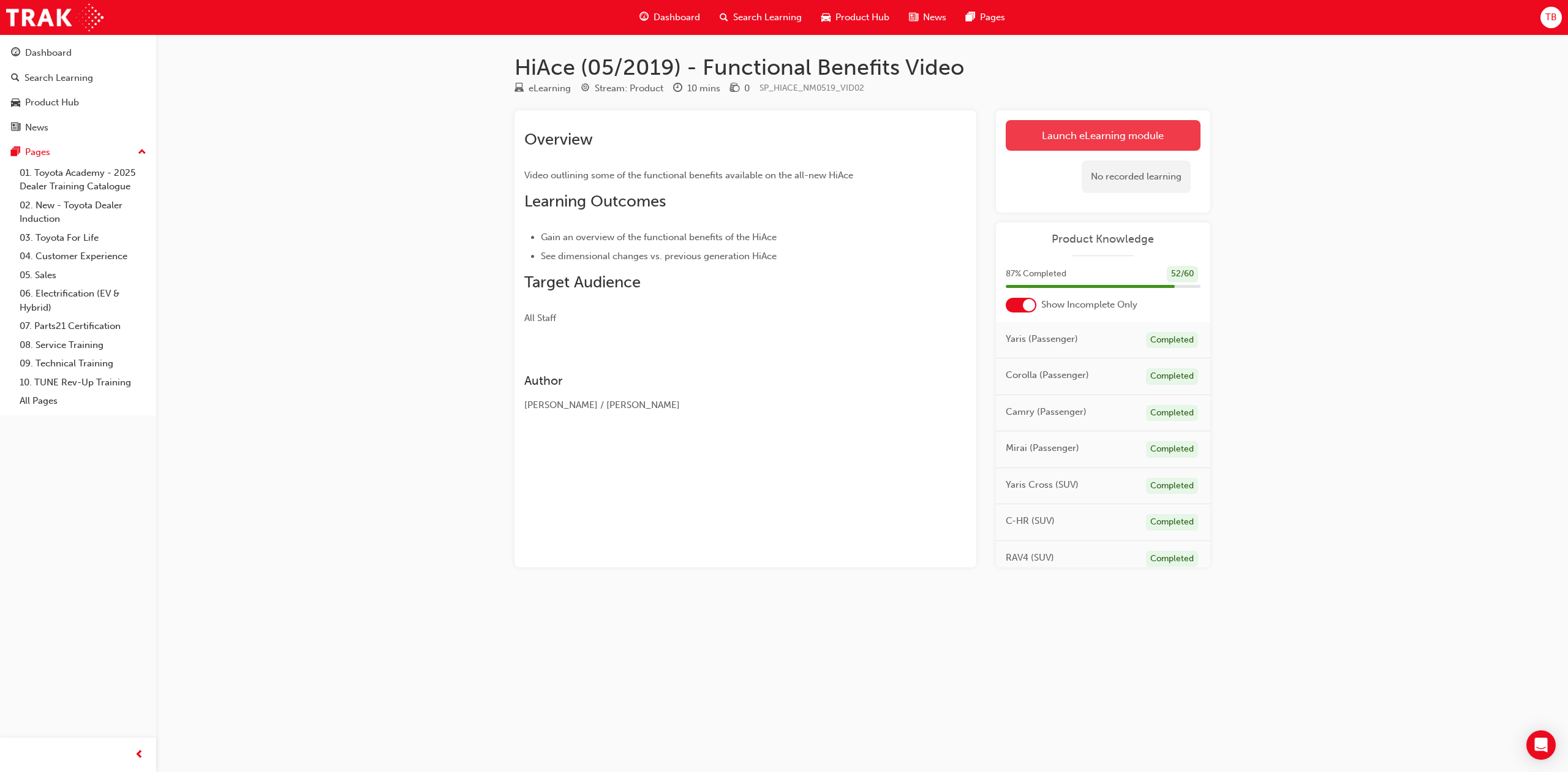
click at [1063, 142] on link "Launch eLearning module" at bounding box center [1102, 135] width 195 height 30
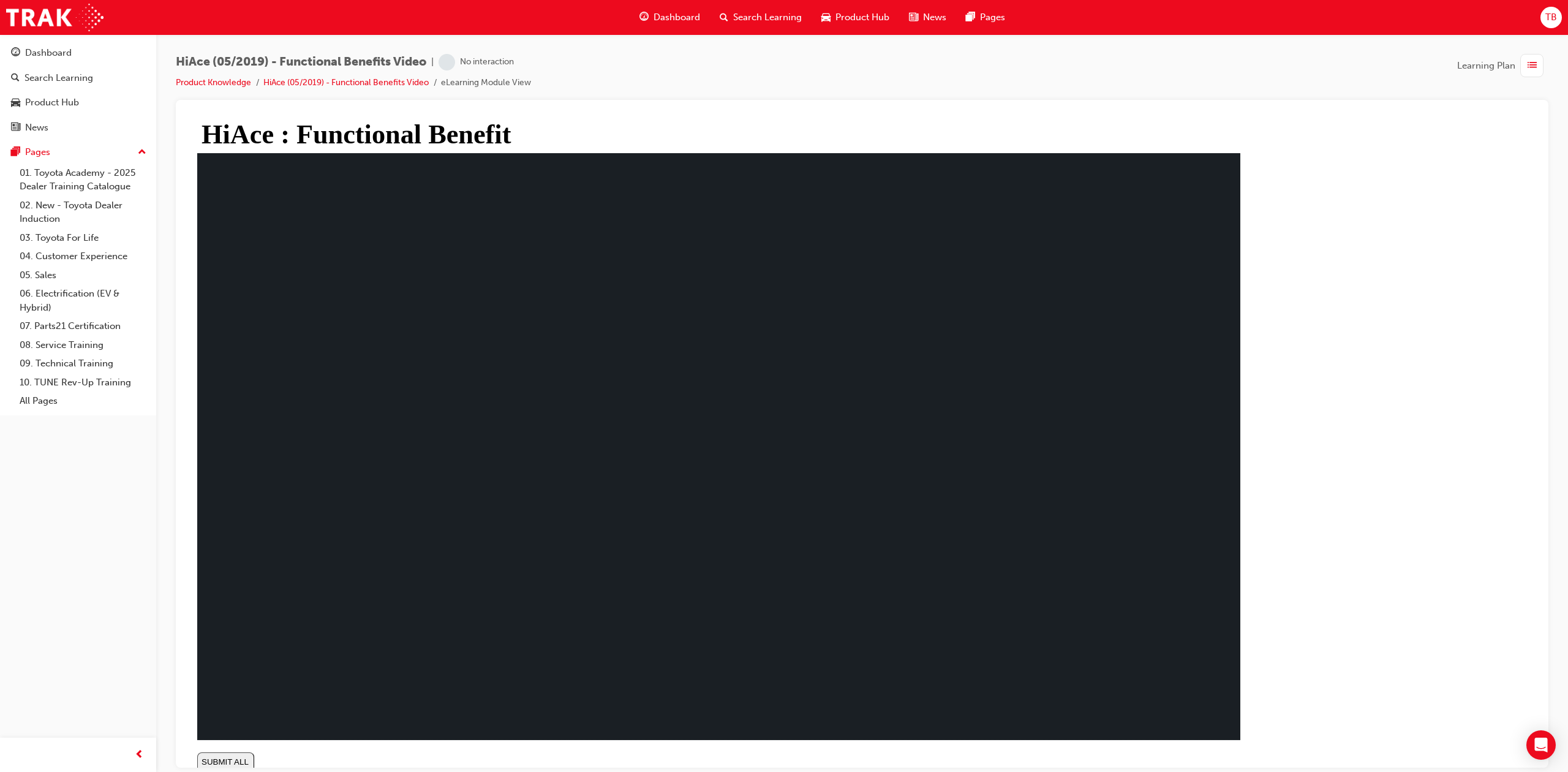
type input "0.005"
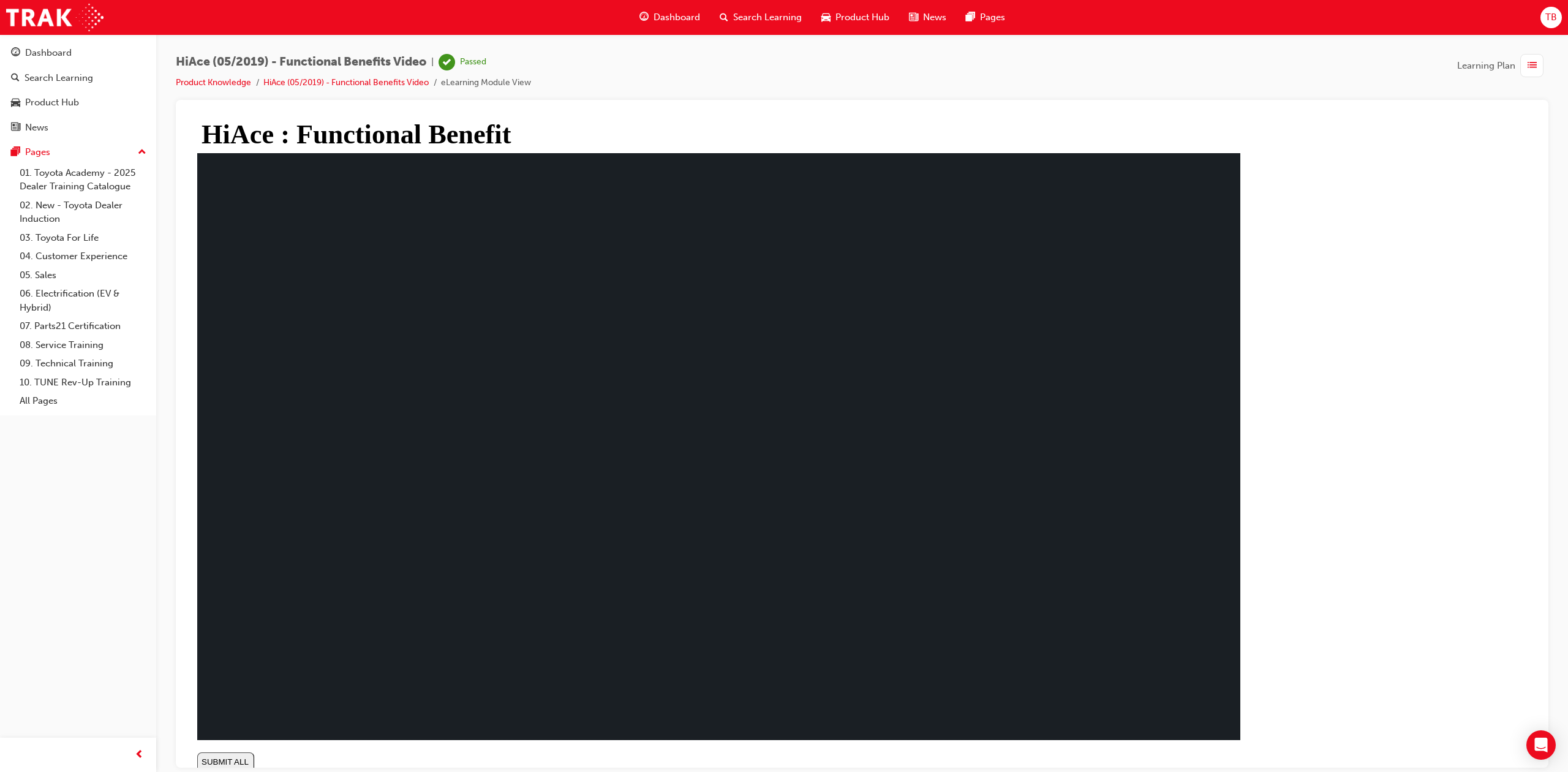
click at [1534, 62] on span "list-icon" at bounding box center [1532, 66] width 9 height 16
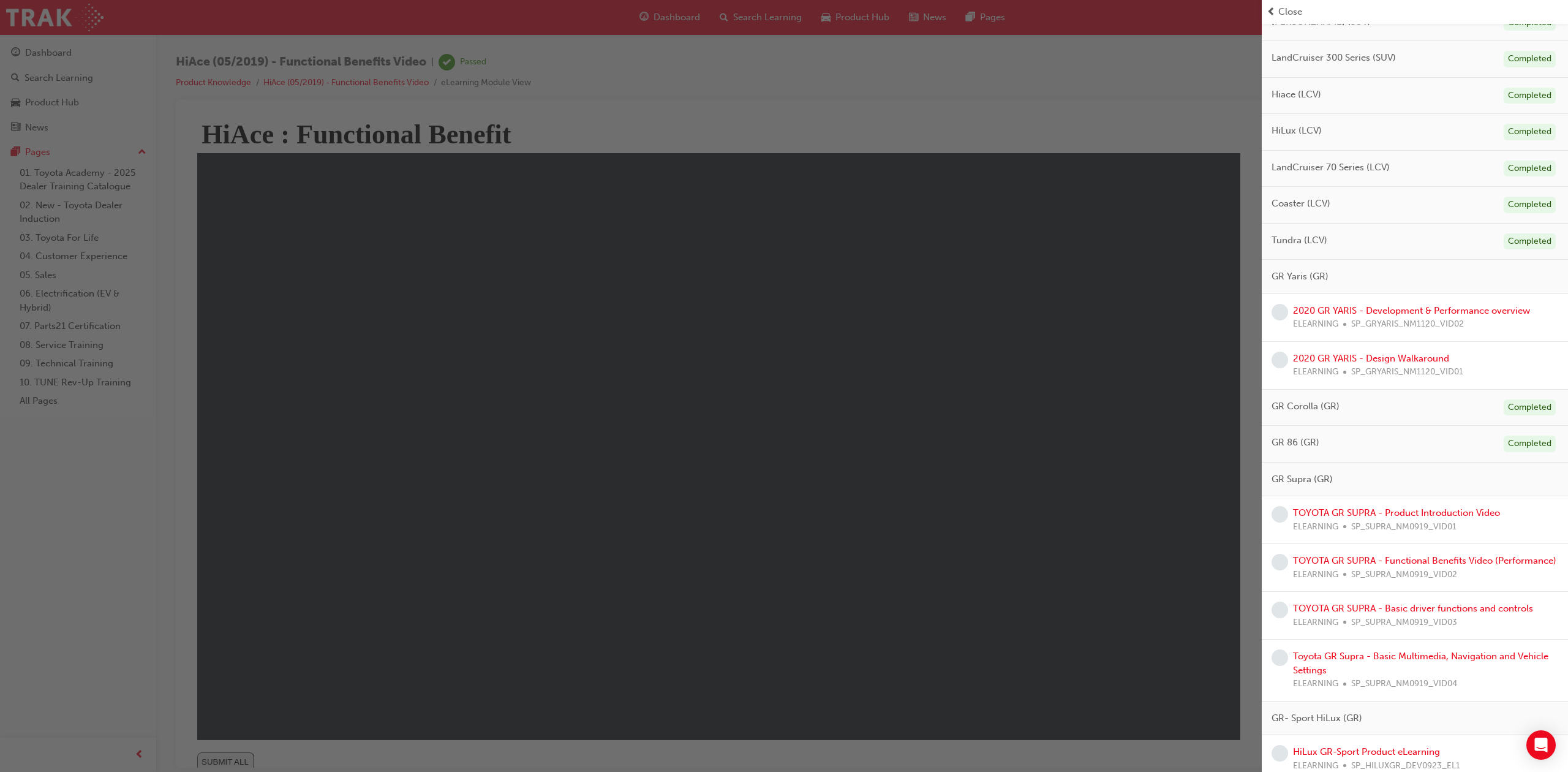
scroll to position [582, 0]
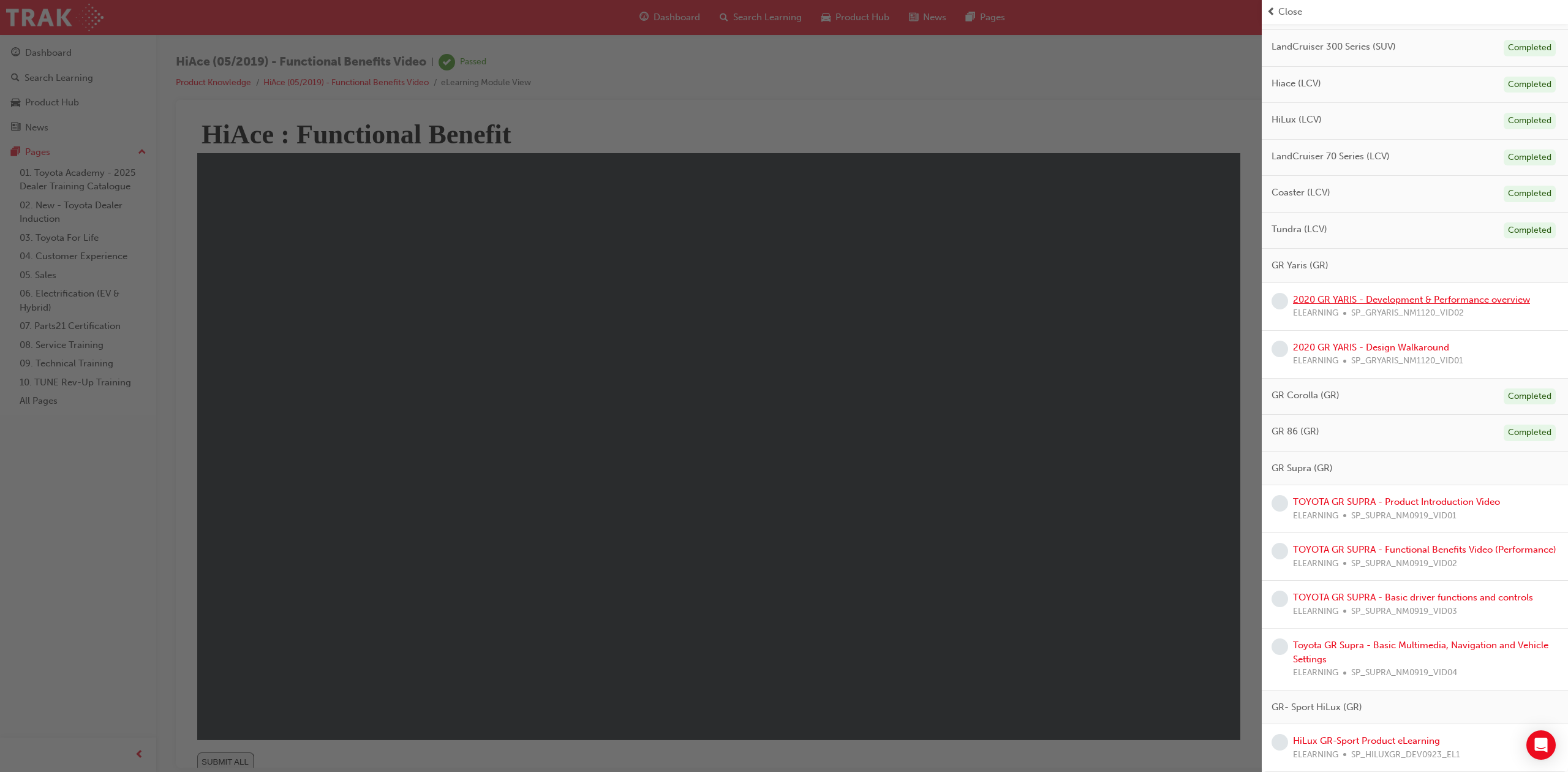
click at [1406, 294] on link "2020 GR YARIS - Development & Performance overview" at bounding box center [1411, 300] width 237 height 11
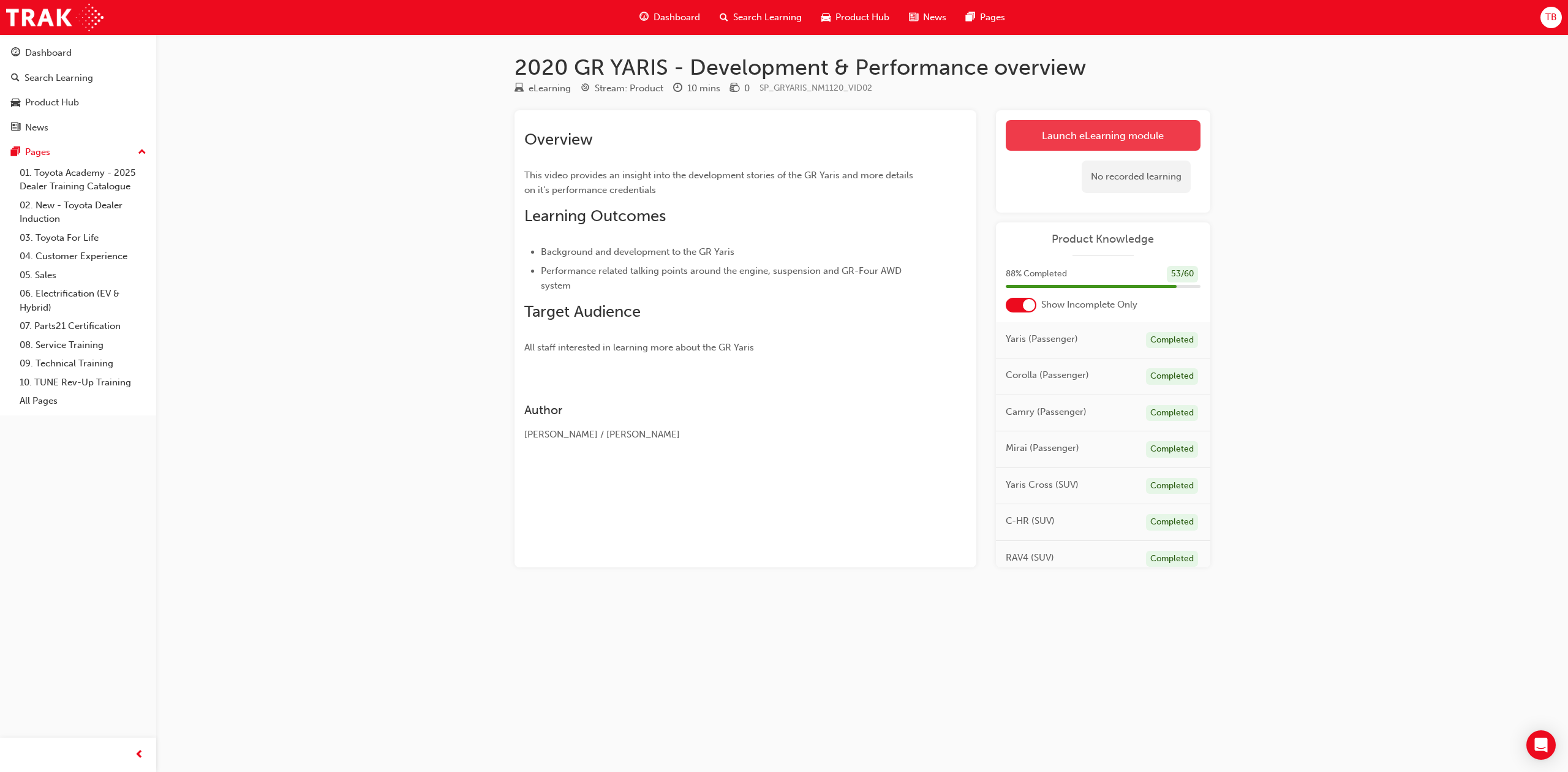
click at [1085, 139] on link "Launch eLearning module" at bounding box center [1102, 135] width 195 height 30
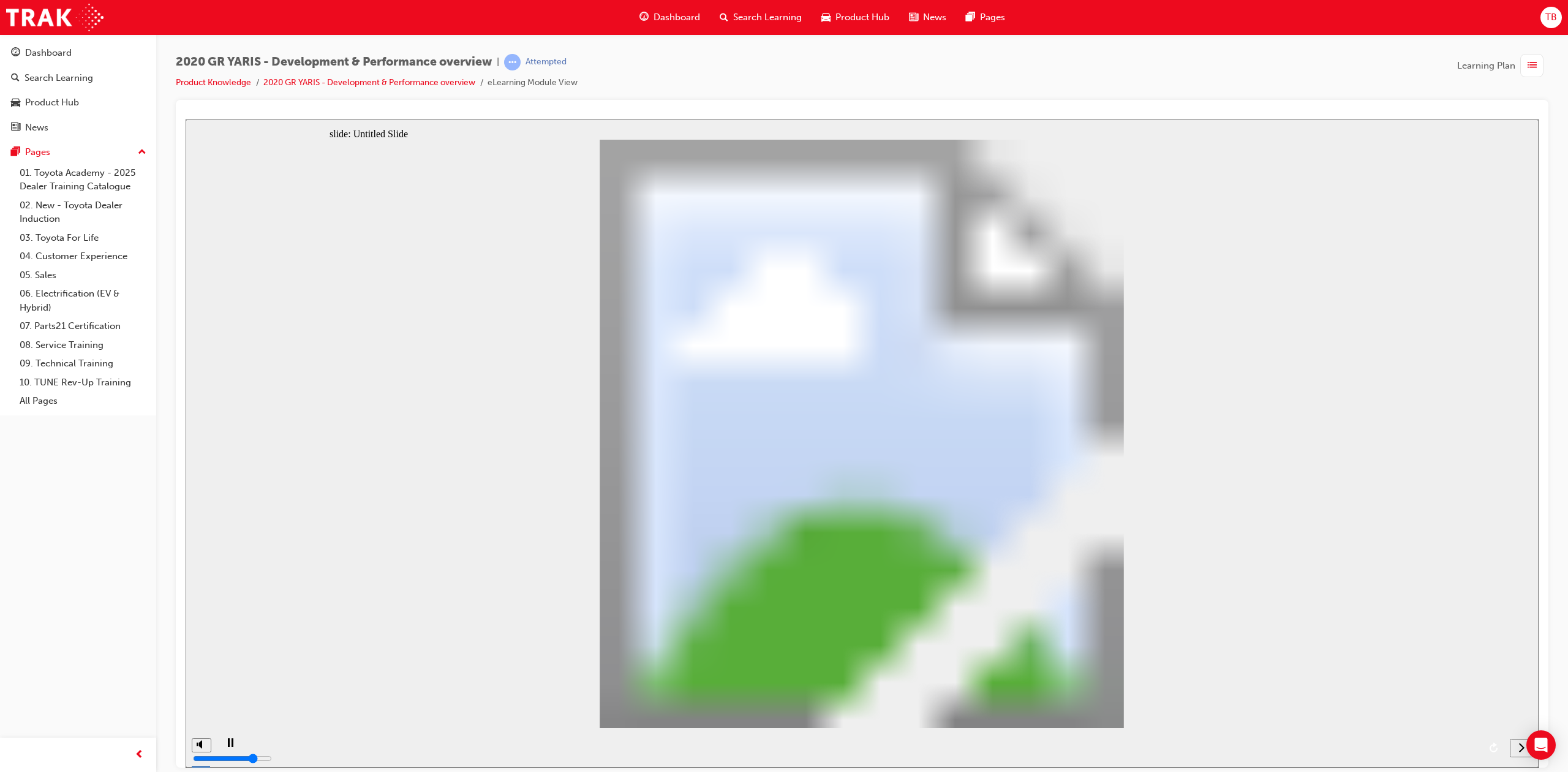
click at [1517, 748] on div "next" at bounding box center [1521, 748] width 13 height 13
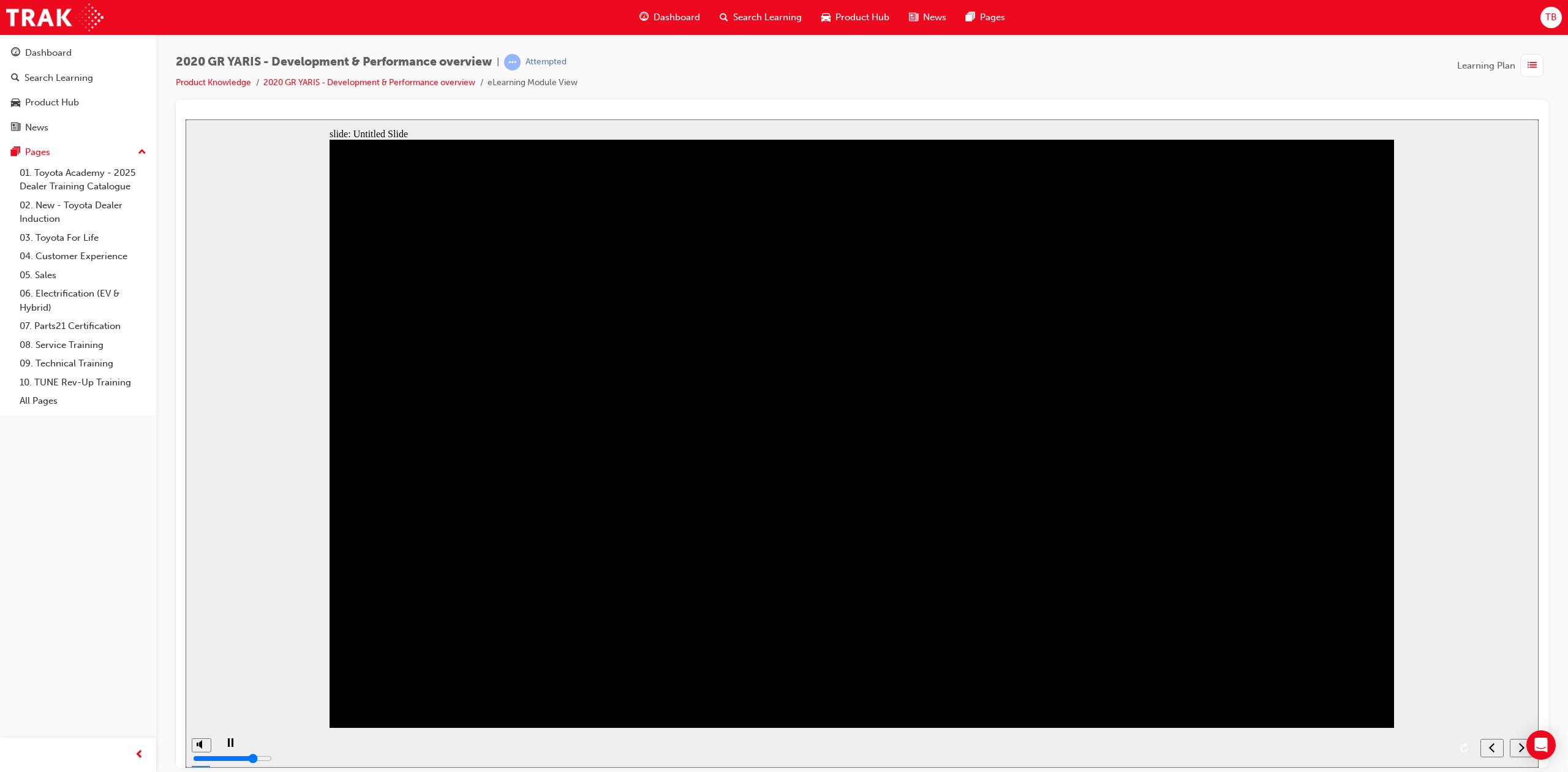
click at [1517, 748] on div "next" at bounding box center [1521, 748] width 13 height 13
click at [1517, 748] on nav "slide navigation" at bounding box center [1506, 747] width 52 height 40
click at [1419, 748] on div "playback controls" at bounding box center [846, 747] width 1258 height 40
